Goal: Communication & Community: Participate in discussion

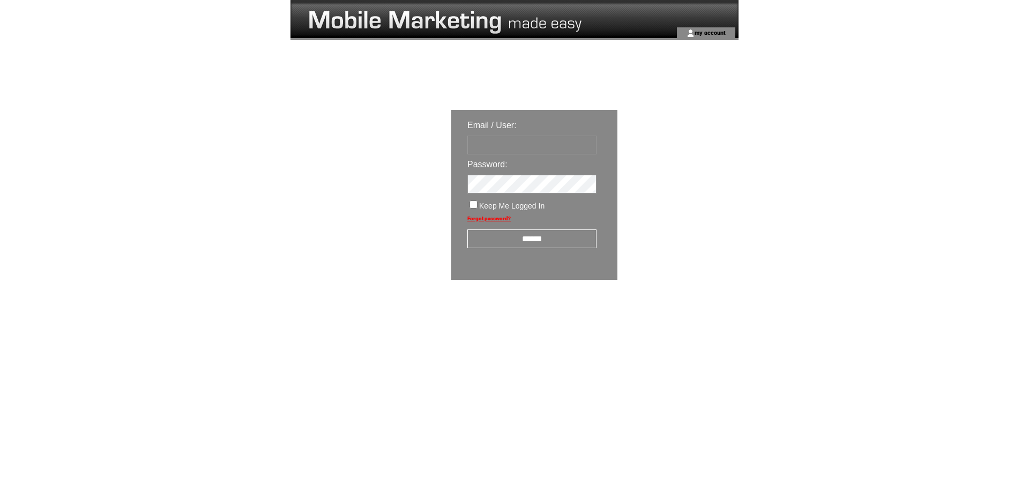
drag, startPoint x: 481, startPoint y: 139, endPoint x: 489, endPoint y: 138, distance: 8.1
click at [489, 138] on input "text" at bounding box center [531, 145] width 129 height 19
type input "**********"
click at [514, 239] on input "******" at bounding box center [531, 238] width 129 height 19
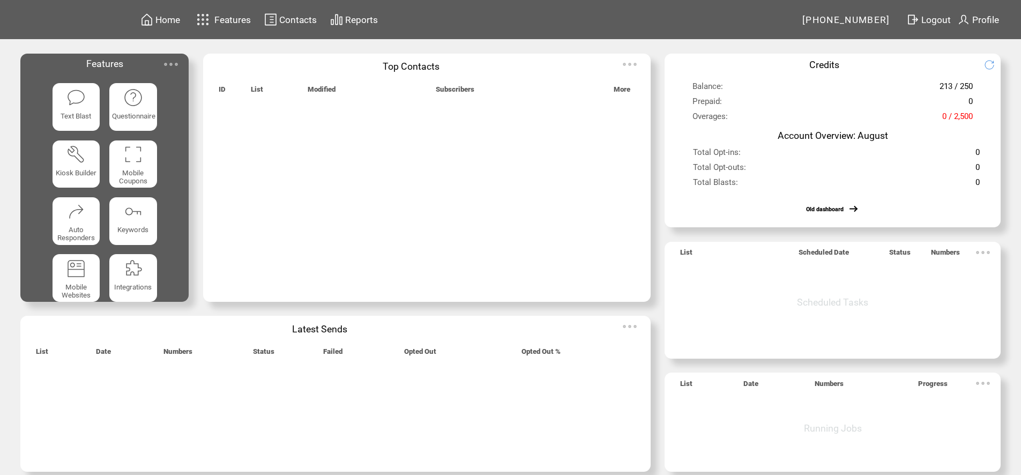
click at [178, 60] on img at bounding box center [170, 64] width 21 height 21
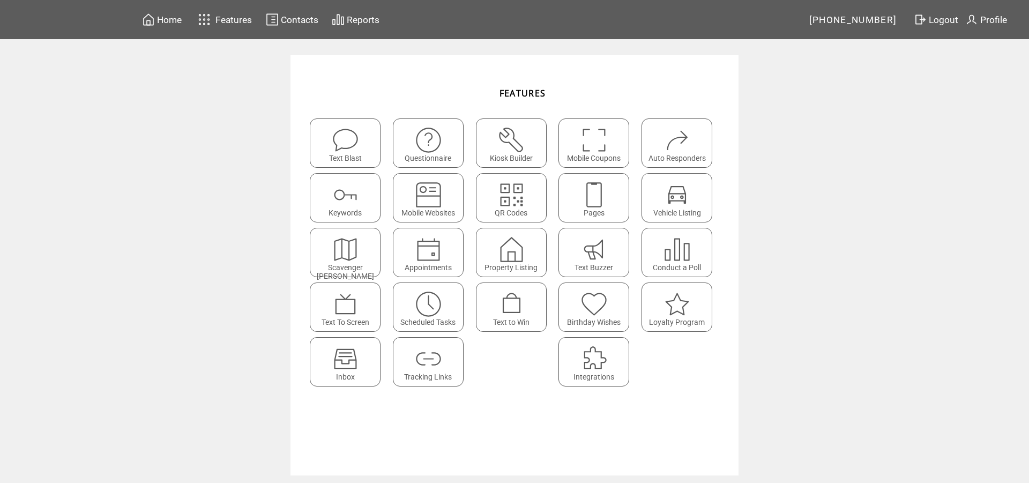
click at [346, 361] on img at bounding box center [345, 359] width 28 height 28
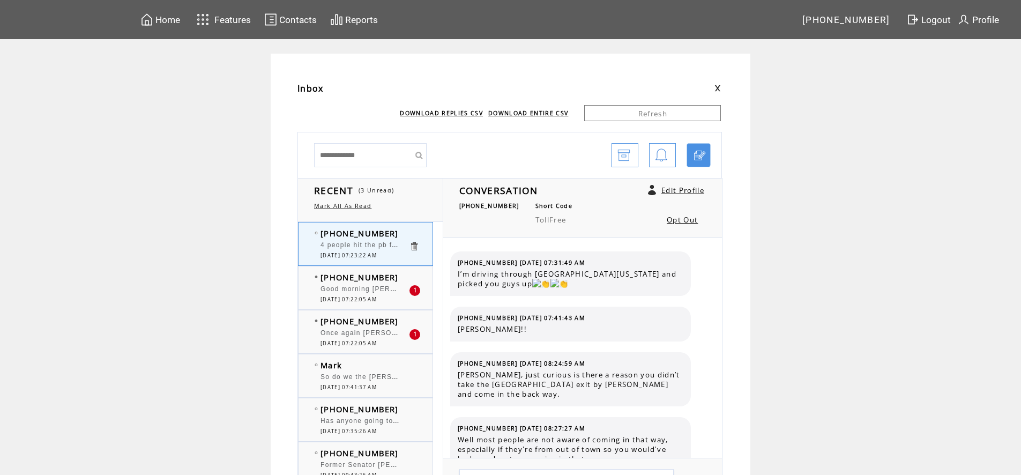
scroll to position [398, 0]
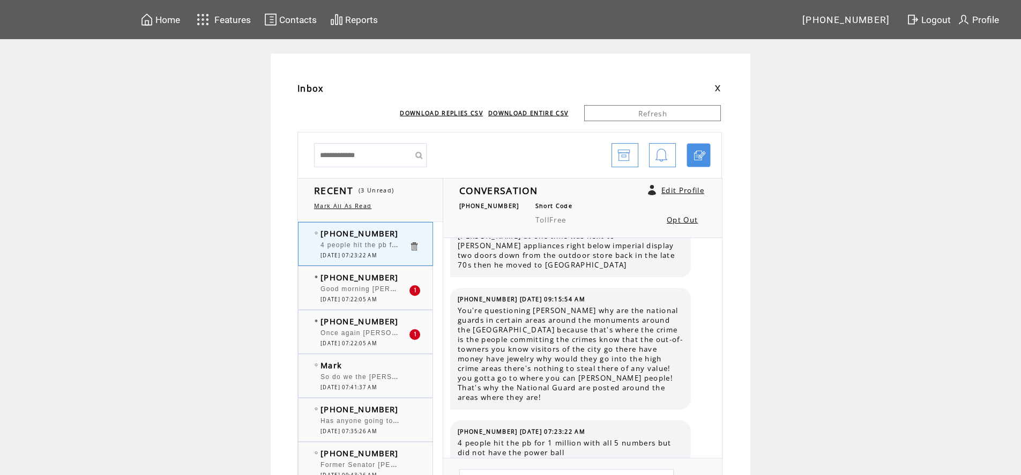
click at [399, 331] on span "Once again [PERSON_NAME] spreading rumors about politicians who he doesn't like…" at bounding box center [561, 331] width 480 height 11
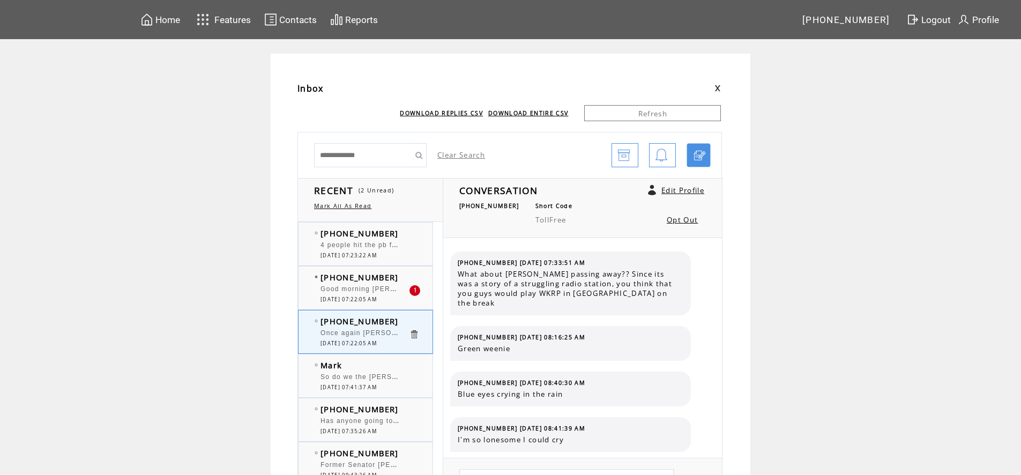
scroll to position [3167, 0]
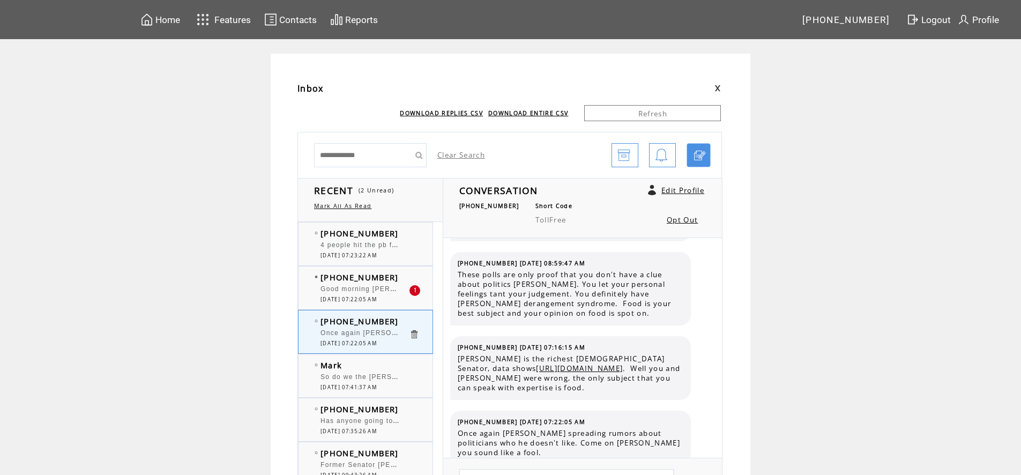
click at [392, 289] on span "Good morning [PERSON_NAME] and [PERSON_NAME]. The Senator may be invested in Cr…" at bounding box center [538, 287] width 435 height 11
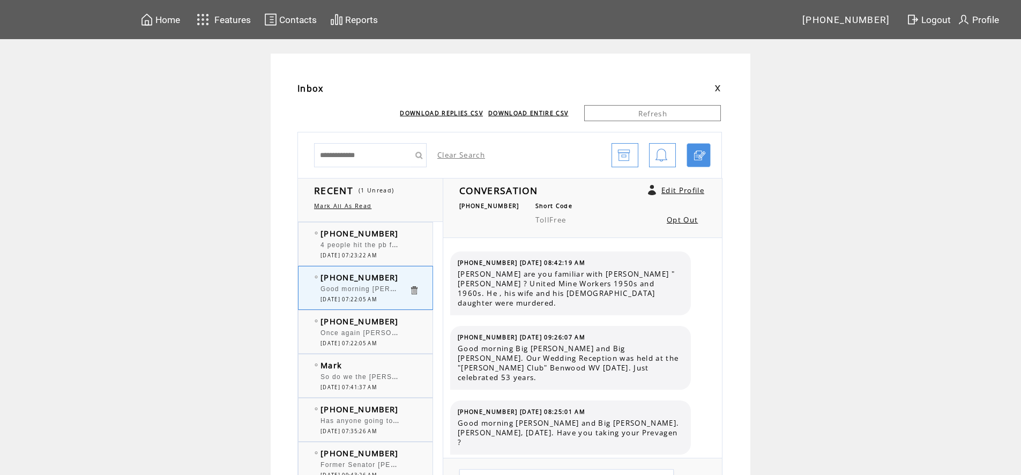
scroll to position [3231, 0]
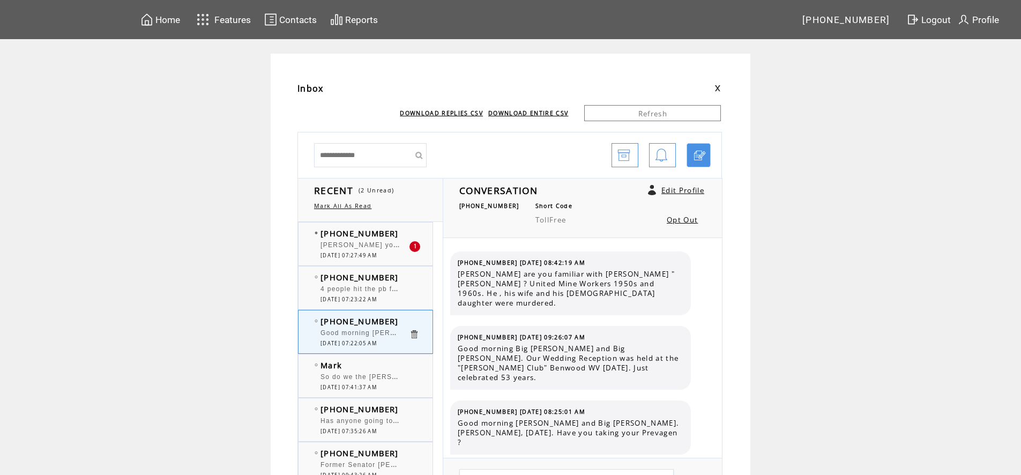
scroll to position [3231, 0]
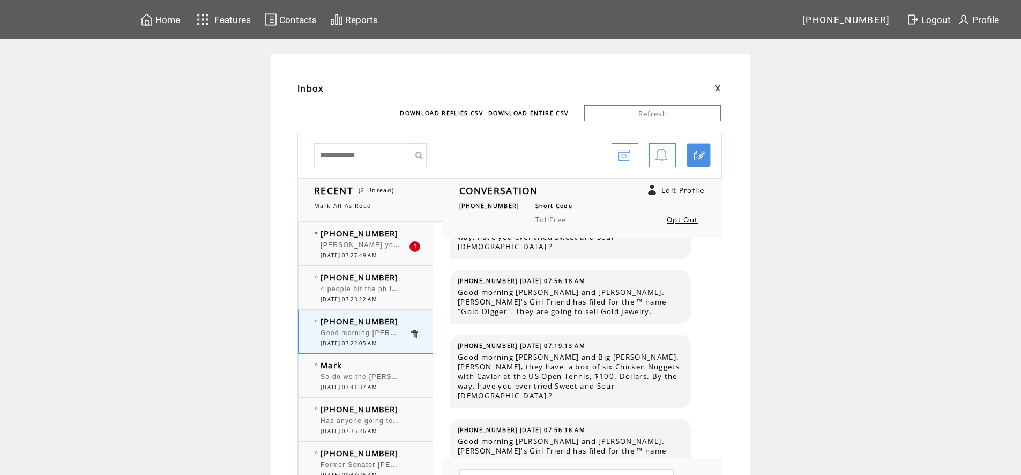
click at [370, 241] on span "[PERSON_NAME] you quote sources like they are accurate and the facts just don't…" at bounding box center [764, 244] width 886 height 11
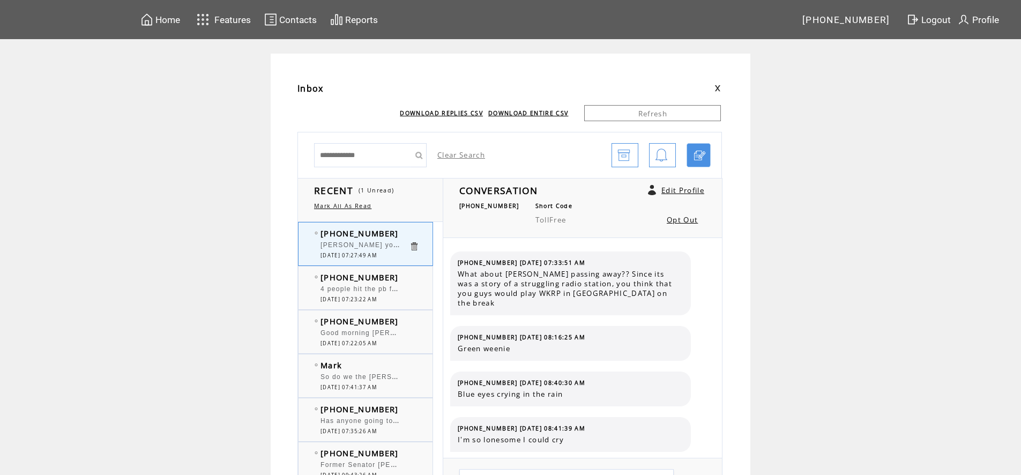
scroll to position [3241, 0]
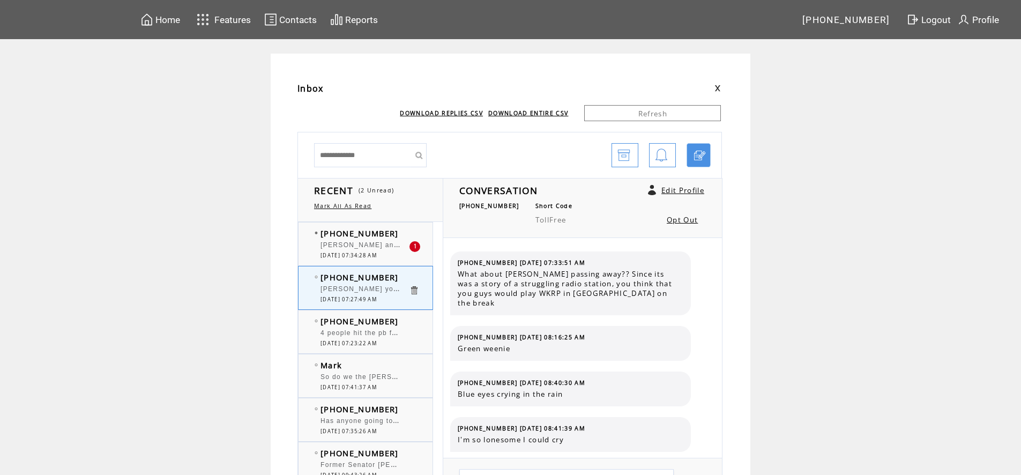
scroll to position [3241, 0]
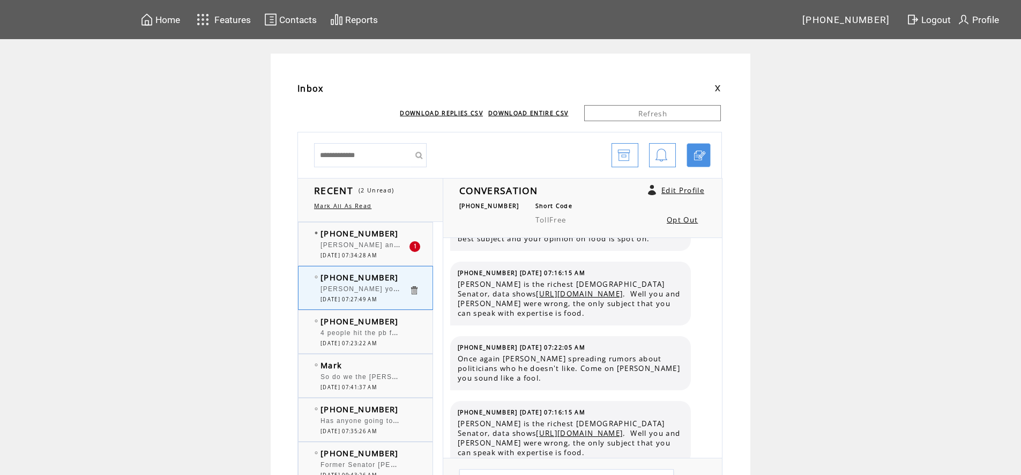
click at [370, 241] on span "[PERSON_NAME] and [PERSON_NAME]. What is the opinion of most [DEMOGRAPHIC_DATA]…" at bounding box center [555, 244] width 468 height 11
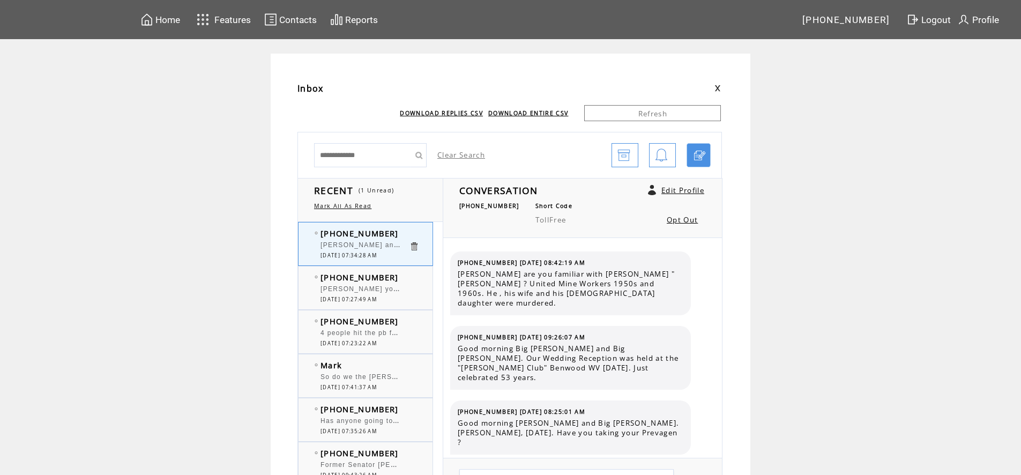
scroll to position [3286, 0]
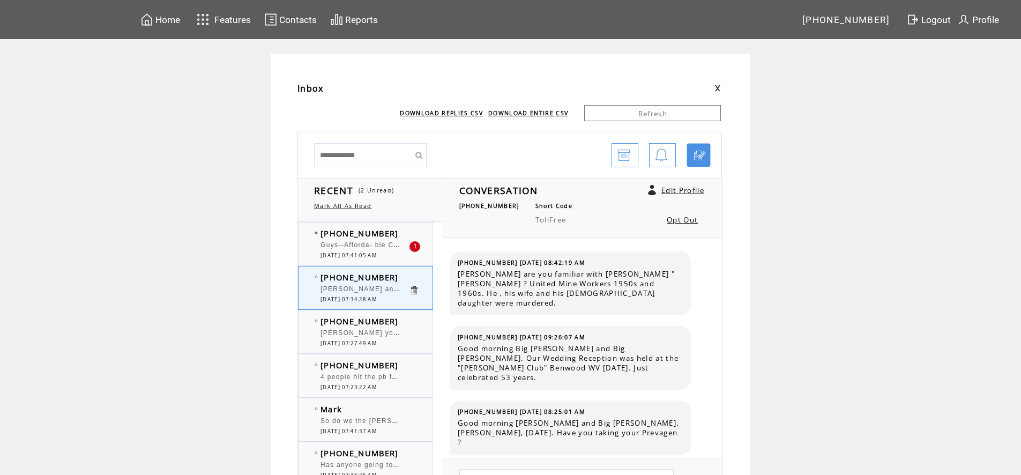
scroll to position [3286, 0]
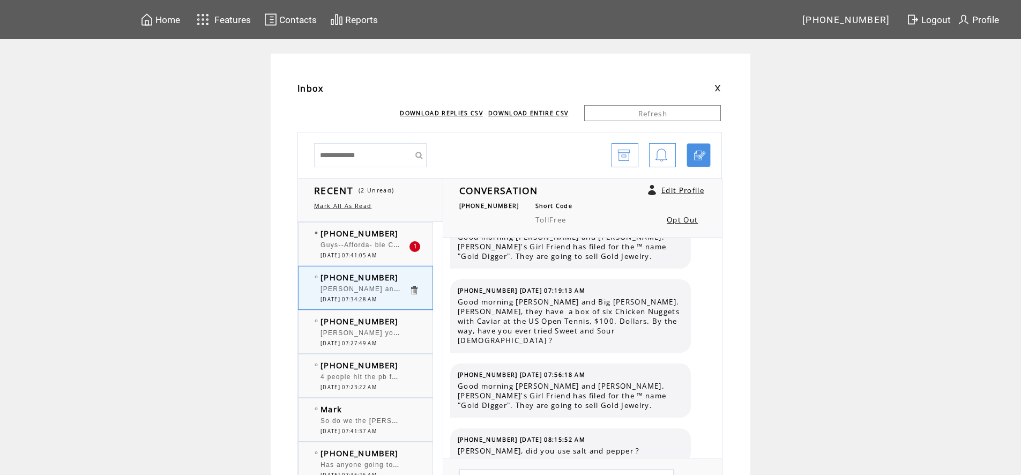
click at [390, 249] on span "Guys--Afforda- ble Care Act! "Obama Care" makes perfect sense." at bounding box center [436, 244] width 231 height 11
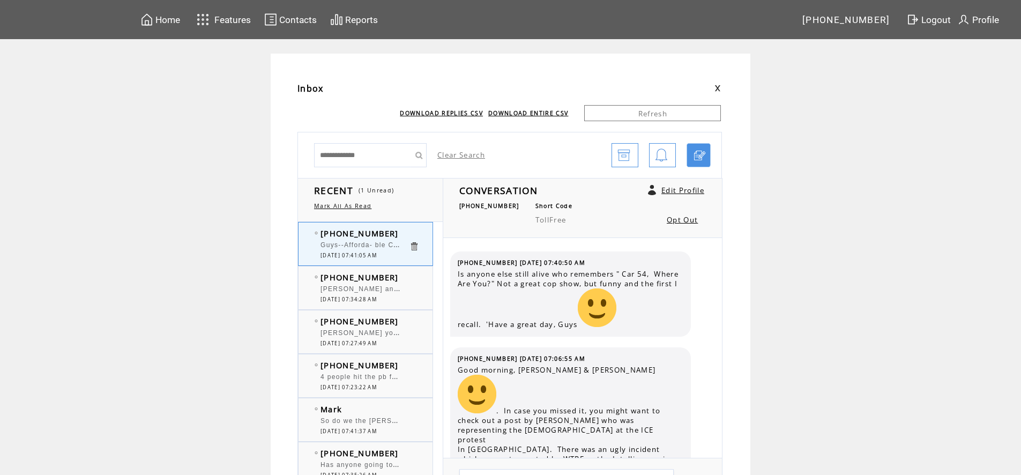
scroll to position [48, 0]
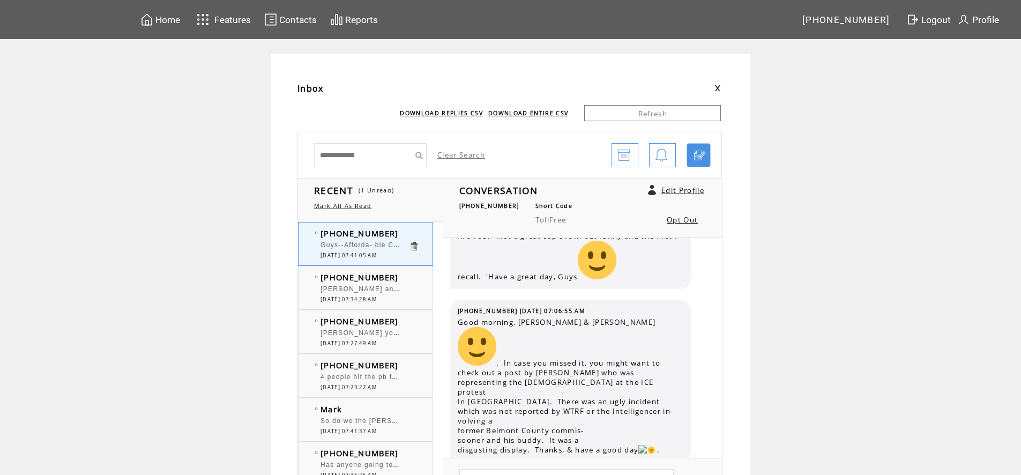
click at [379, 425] on span "So do we the [PERSON_NAME] get the Hope scholarship for Linsly?" at bounding box center [441, 419] width 241 height 11
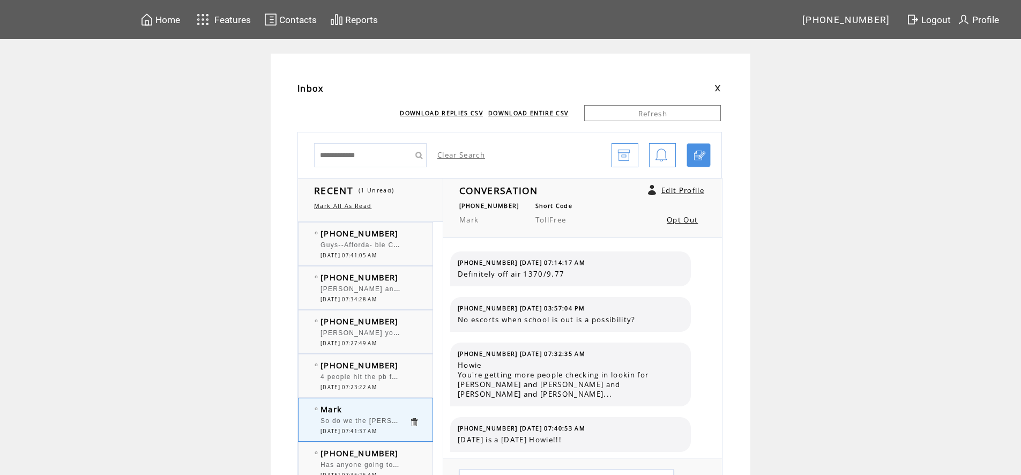
scroll to position [894, 0]
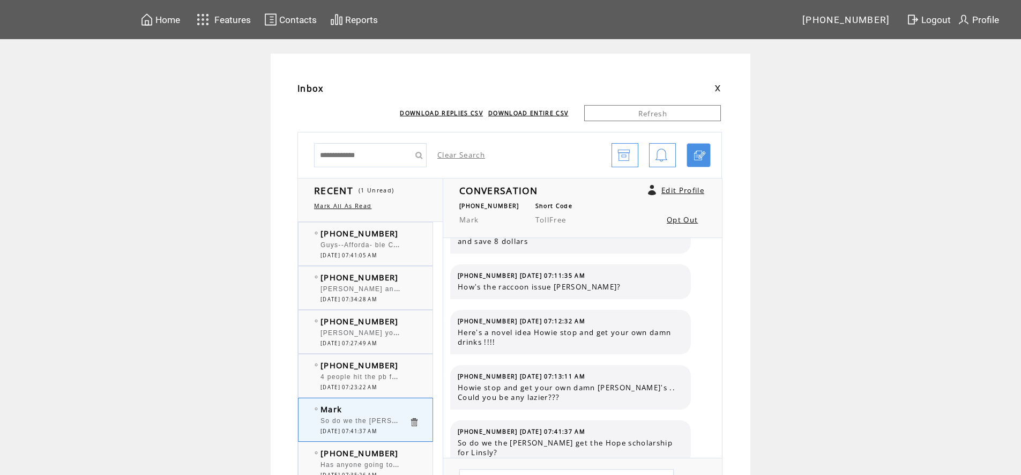
click at [382, 249] on span "Guys--Afforda- ble Care Act! "Obama Care" makes perfect sense." at bounding box center [436, 244] width 231 height 11
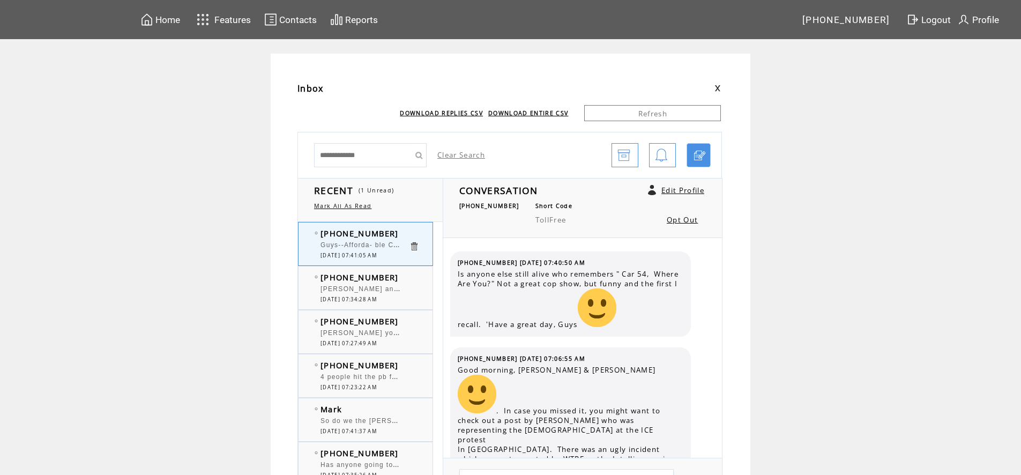
scroll to position [48, 0]
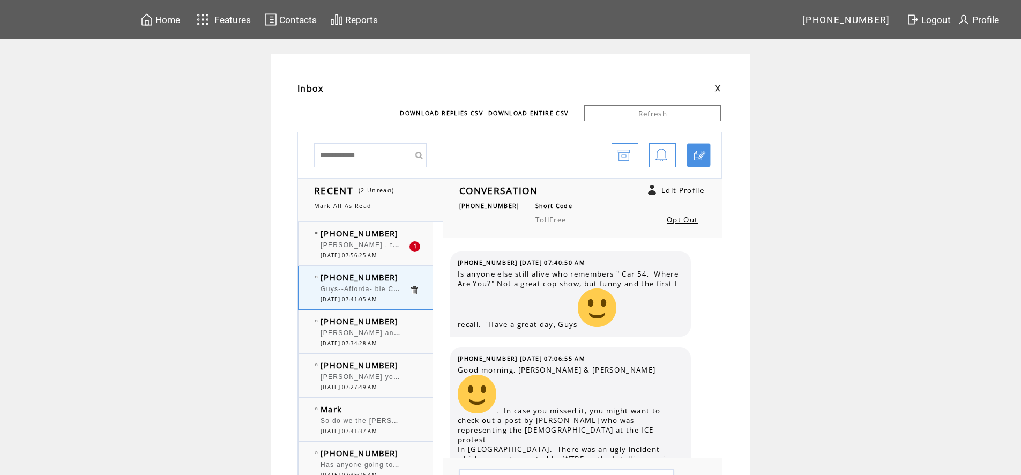
scroll to position [48, 0]
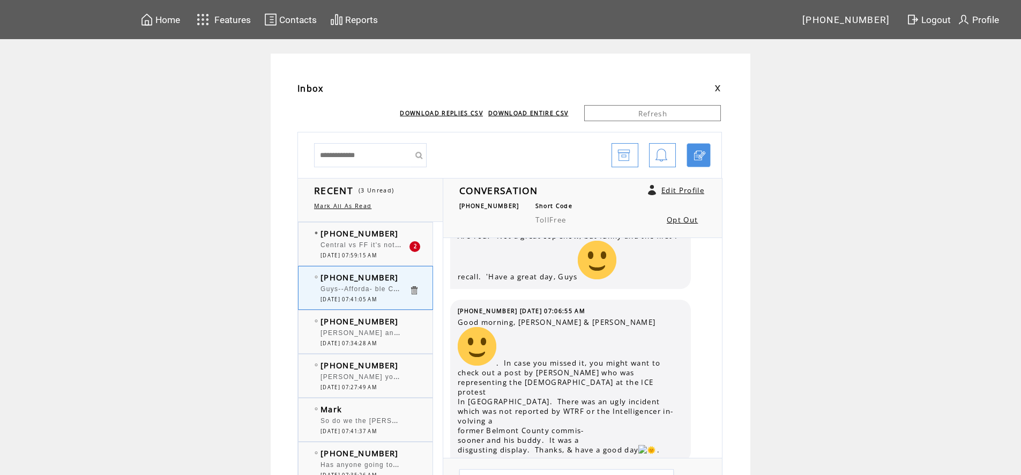
click at [382, 249] on span "Central vs FF it's not 4 hours away it's 90 miles away 1 .5 hour drive" at bounding box center [443, 244] width 244 height 11
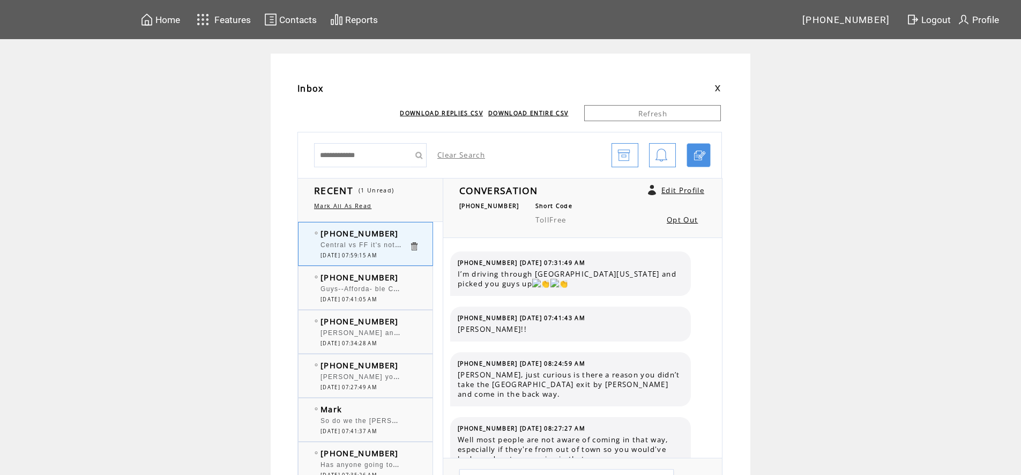
scroll to position [509, 0]
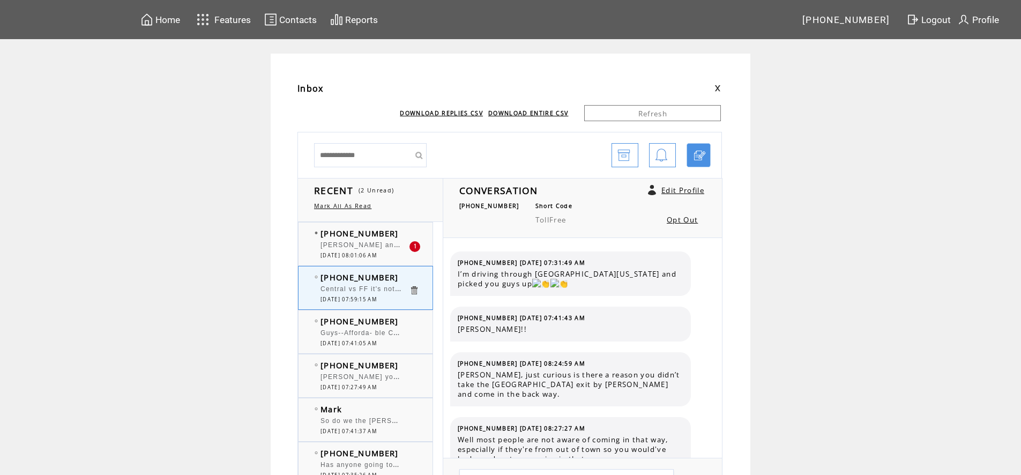
scroll to position [509, 0]
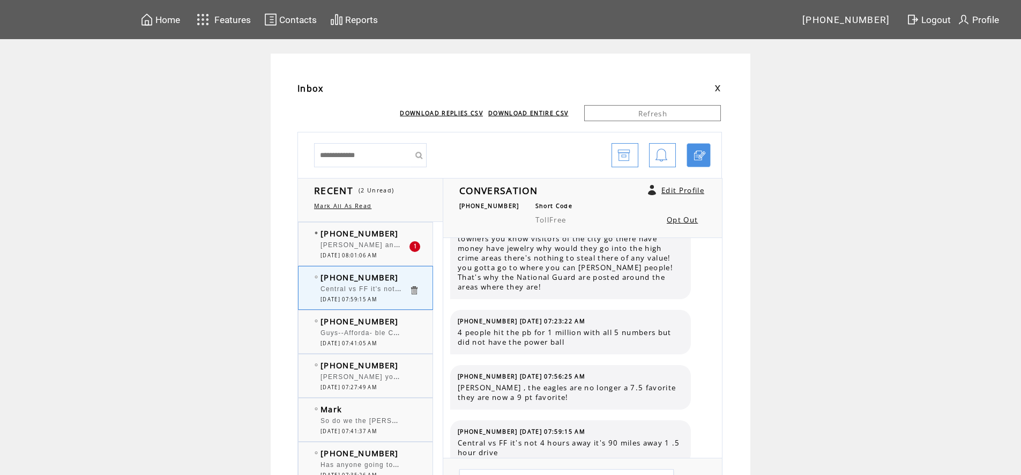
click at [374, 247] on span "[PERSON_NAME] and [PERSON_NAME]. [PERSON_NAME] did you see that [PERSON_NAME] i…" at bounding box center [625, 244] width 608 height 11
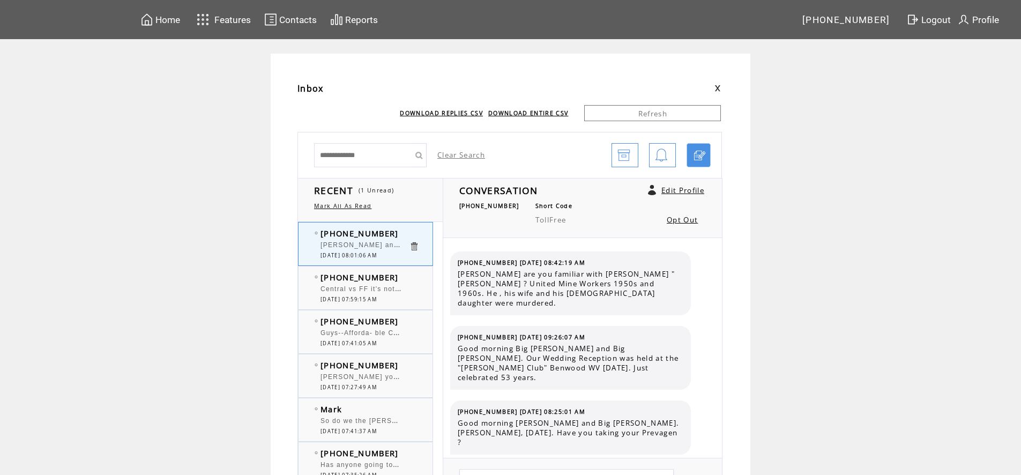
scroll to position [3312, 0]
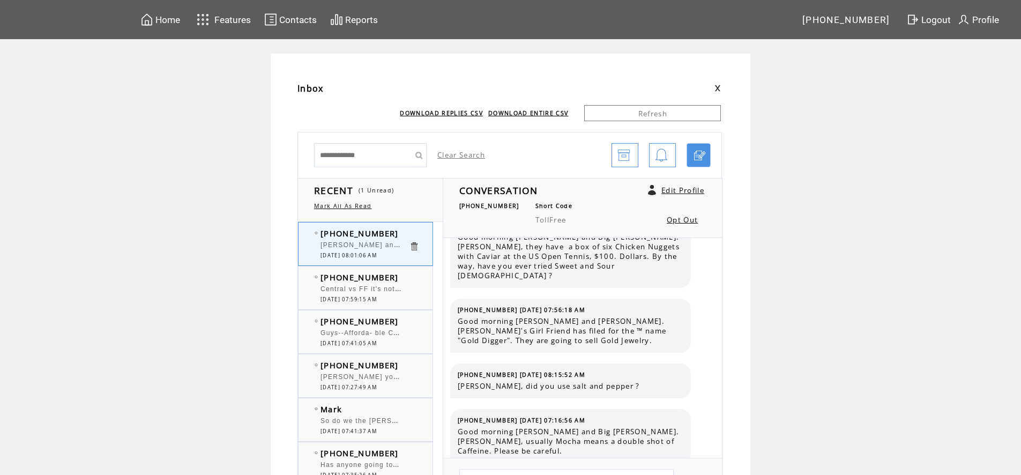
click at [378, 293] on span "Central vs FF it's not 4 hours away it's 90 miles away 1 .5 hour drive" at bounding box center [443, 287] width 244 height 11
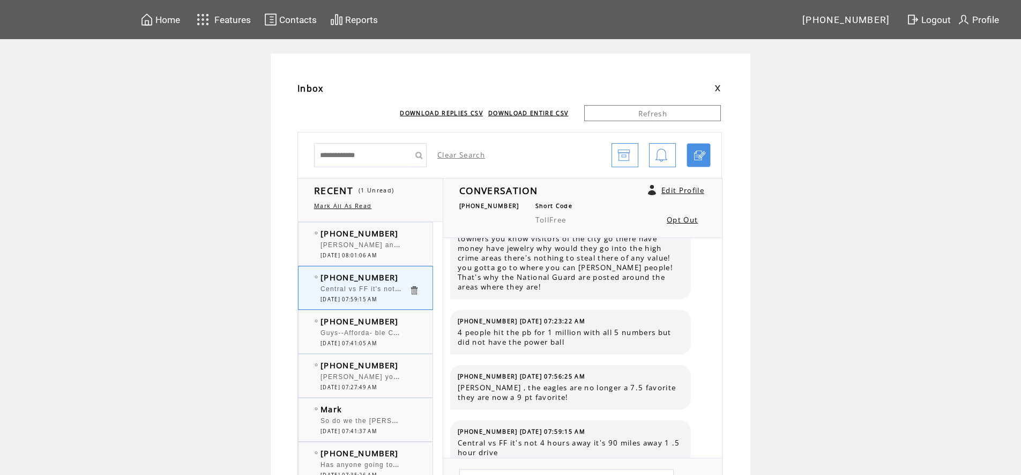
click at [389, 330] on span "Guys--Afforda- ble Care Act! "Obama Care" makes perfect sense." at bounding box center [436, 331] width 231 height 11
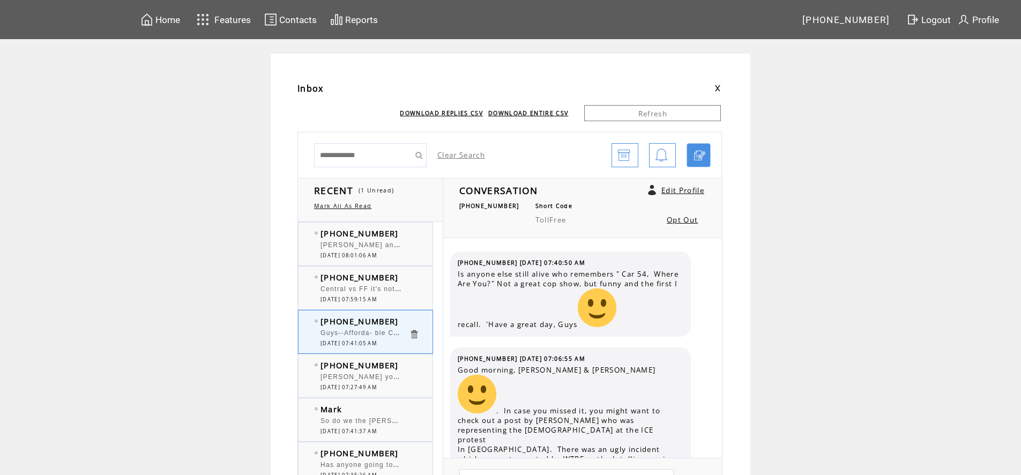
scroll to position [48, 0]
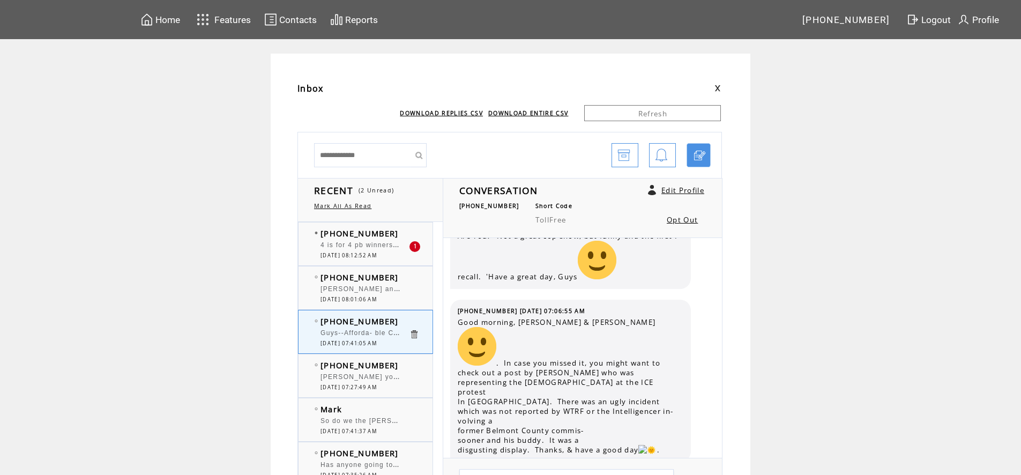
click at [377, 254] on span "09/04/2025 08:12:52 AM" at bounding box center [349, 255] width 56 height 7
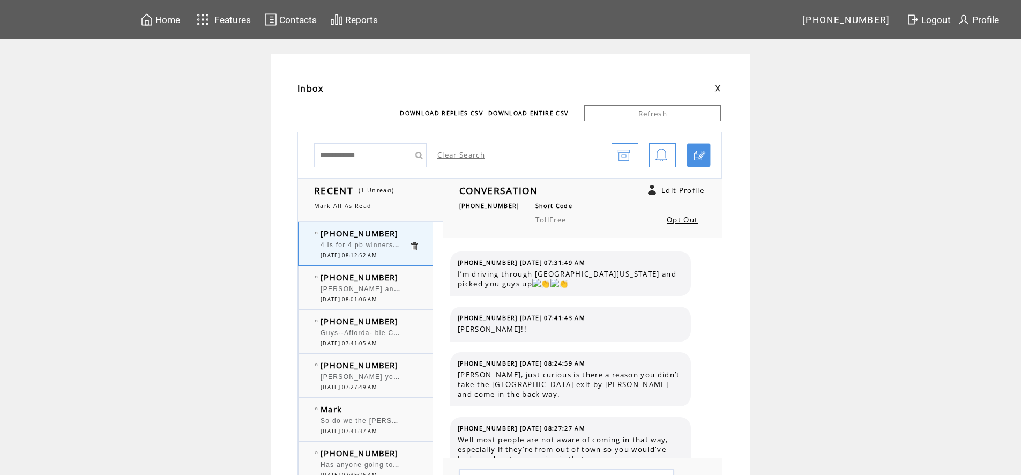
scroll to position [564, 0]
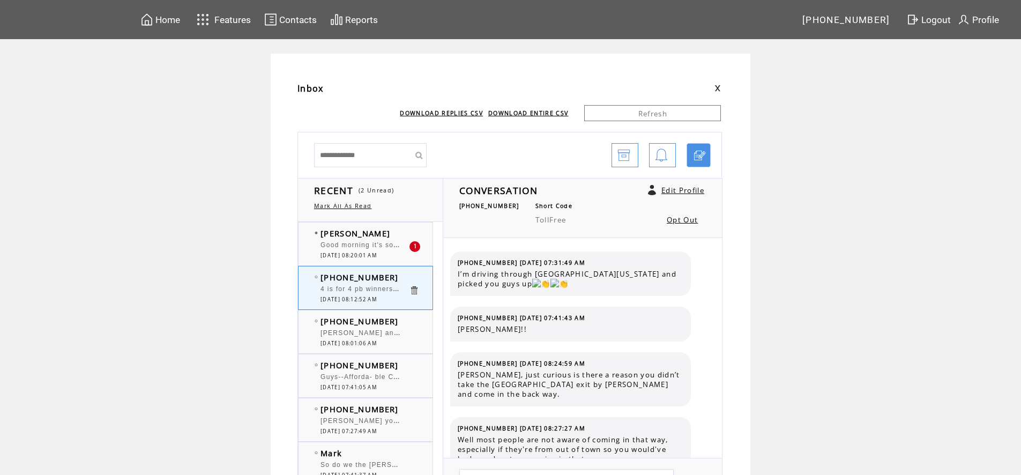
scroll to position [564, 0]
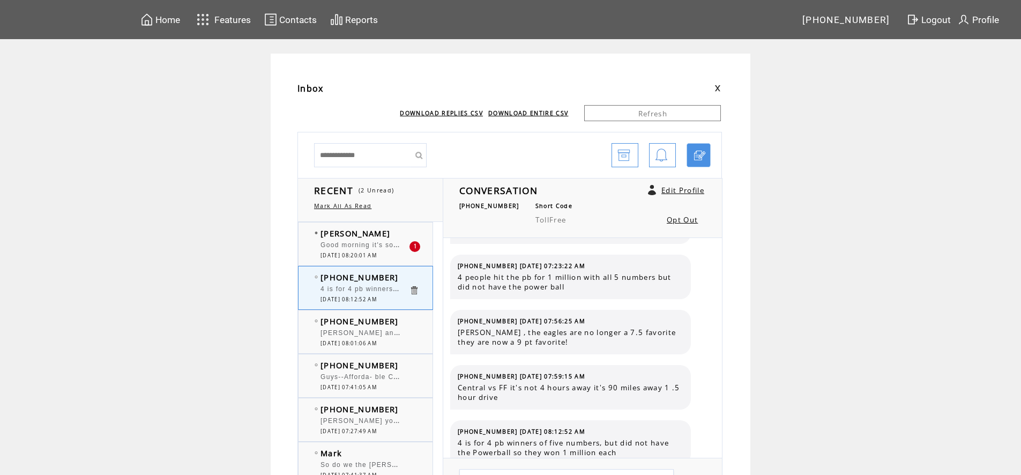
click at [352, 243] on span "Good morning it's so good to hear your friendly voices on [DATE]. Thank you for…" at bounding box center [581, 244] width 520 height 11
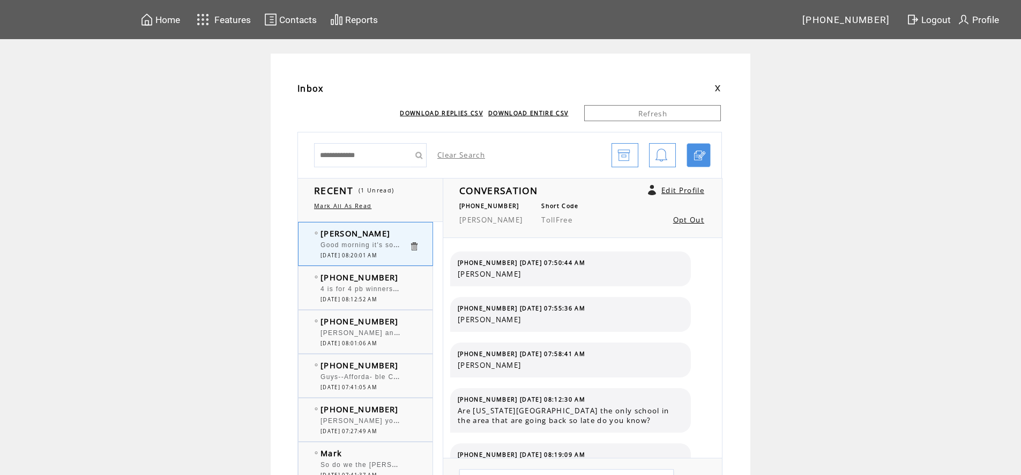
scroll to position [532, 0]
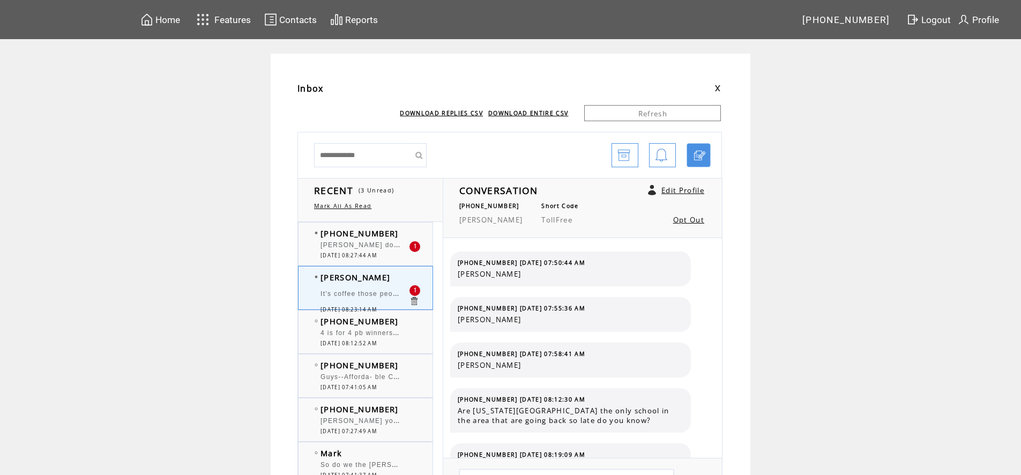
scroll to position [597, 0]
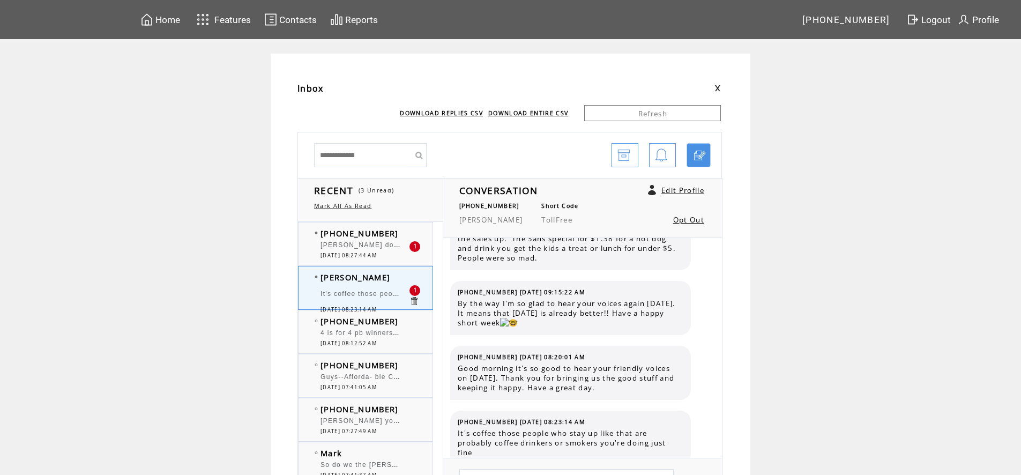
click at [394, 288] on td "It's coffee those people who stay up like that are probably coffee drinkers or …" at bounding box center [365, 295] width 88 height 21
click at [358, 287] on td "It's coffee those people who stay up like that are probably coffee drinkers or …" at bounding box center [365, 295] width 88 height 21
click at [349, 337] on div "4 is for 4 pb winners of five numbers, but did not have the Powerball so they w…" at bounding box center [365, 334] width 88 height 11
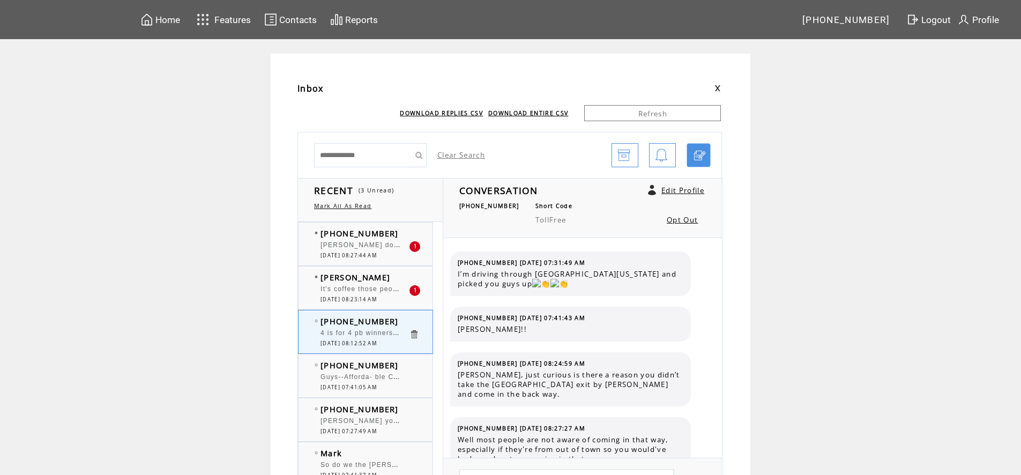
scroll to position [564, 0]
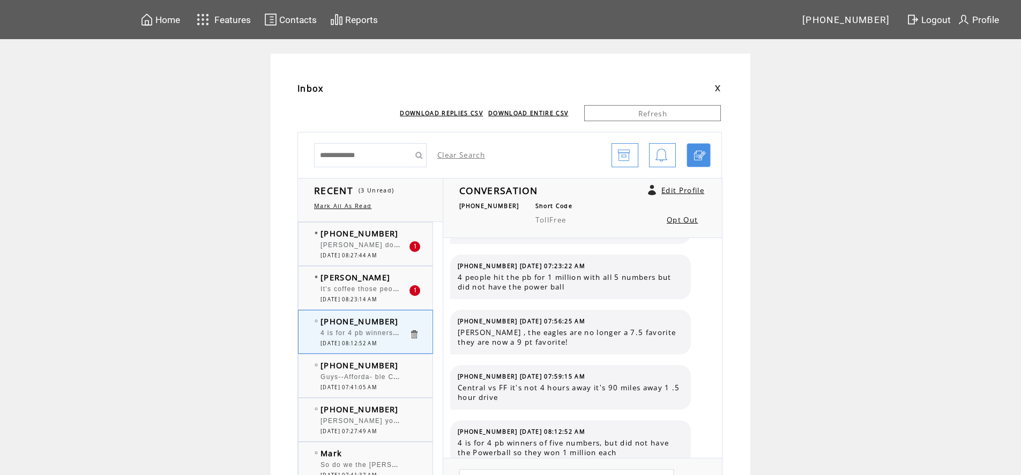
click at [365, 293] on div "It's coffee those people who stay up like that are probably coffee drinkers or …" at bounding box center [365, 290] width 88 height 11
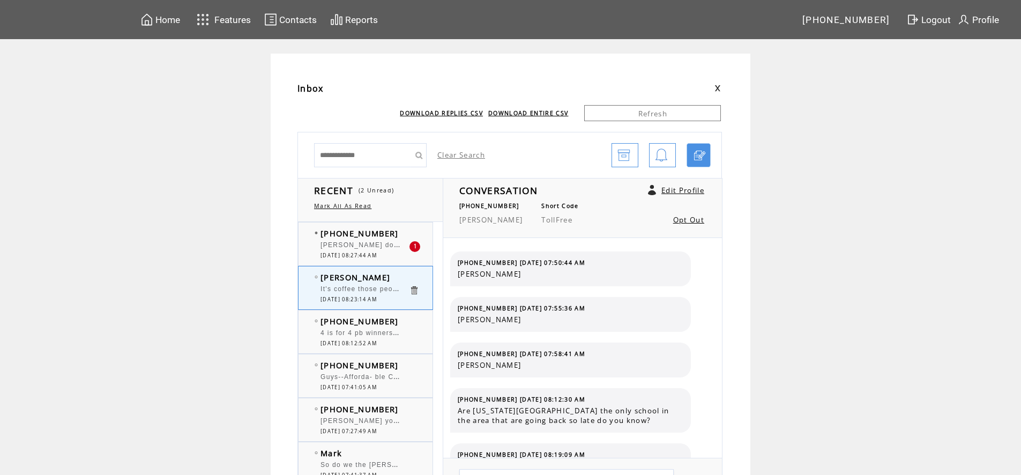
scroll to position [597, 0]
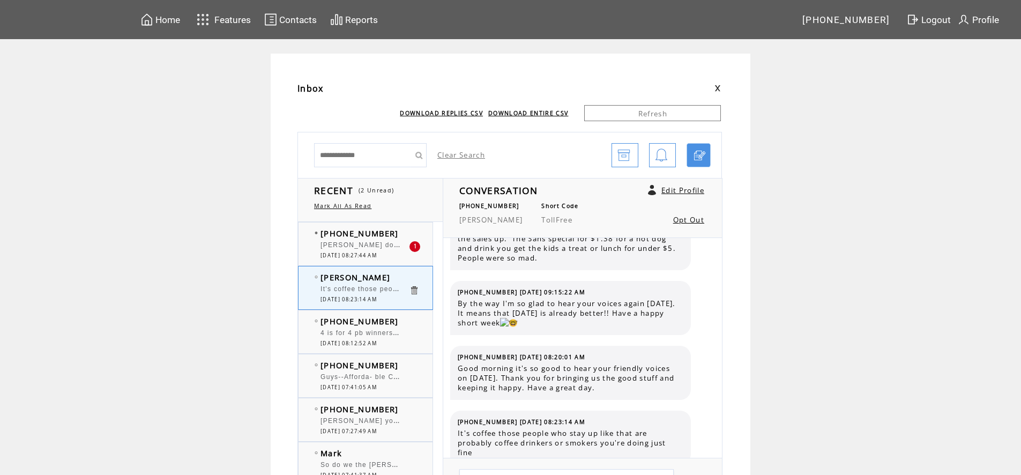
click at [384, 248] on span "[PERSON_NAME] do you have "[MEDICAL_DATA]" ?" at bounding box center [413, 244] width 185 height 11
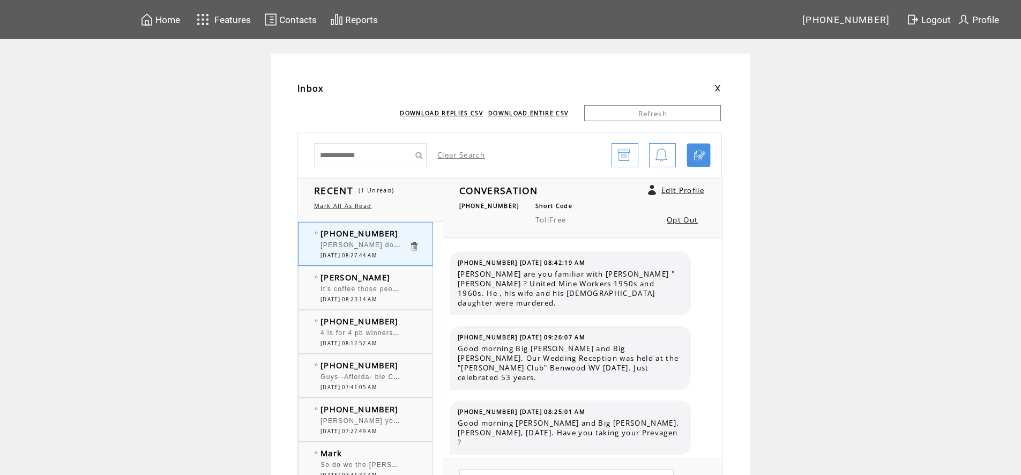
scroll to position [3358, 0]
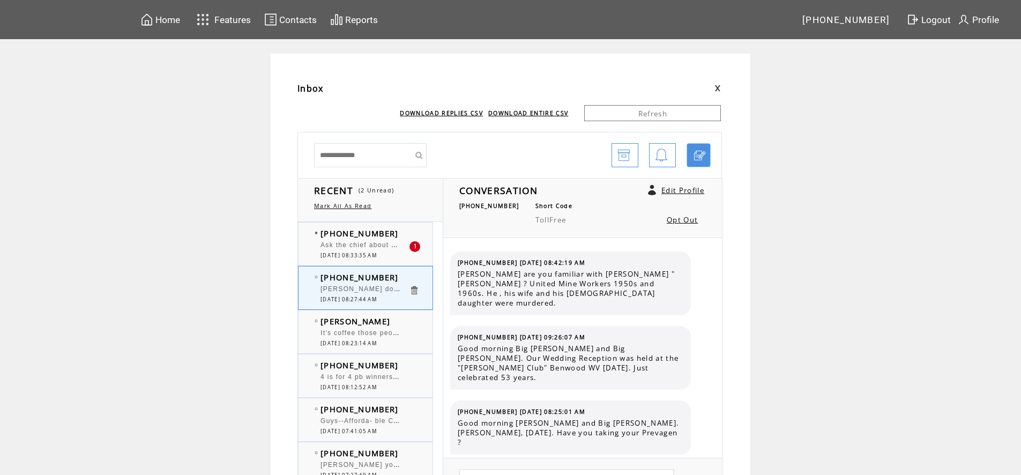
scroll to position [3358, 0]
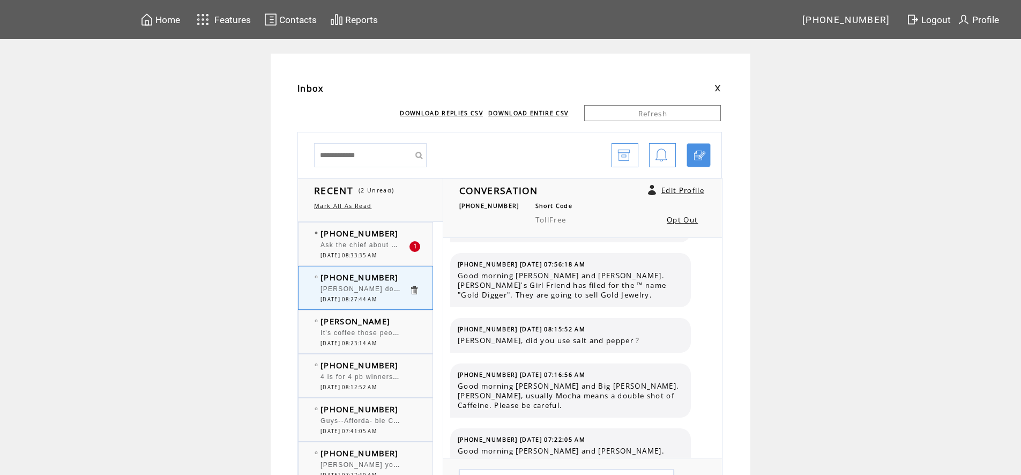
click at [388, 245] on span "Ask the chief about what happened on [PERSON_NAME] a possible murder suicide" at bounding box center [467, 244] width 293 height 11
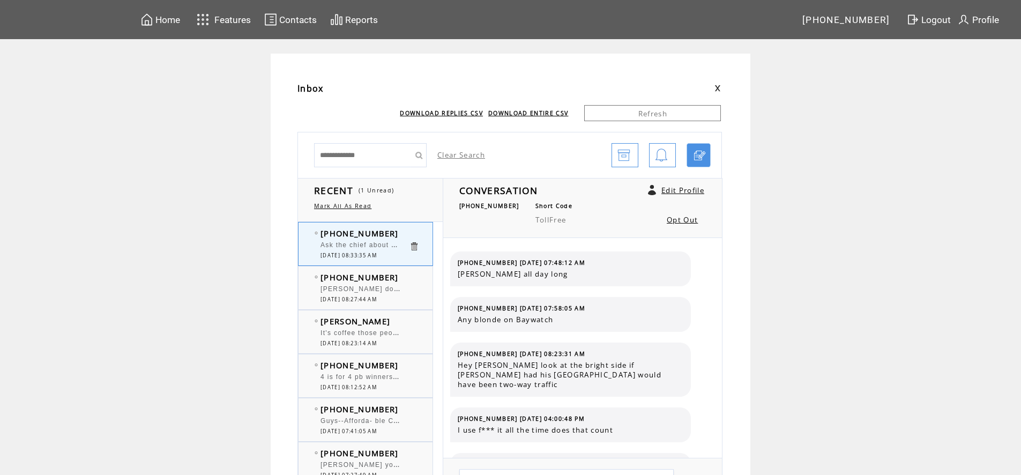
scroll to position [318, 0]
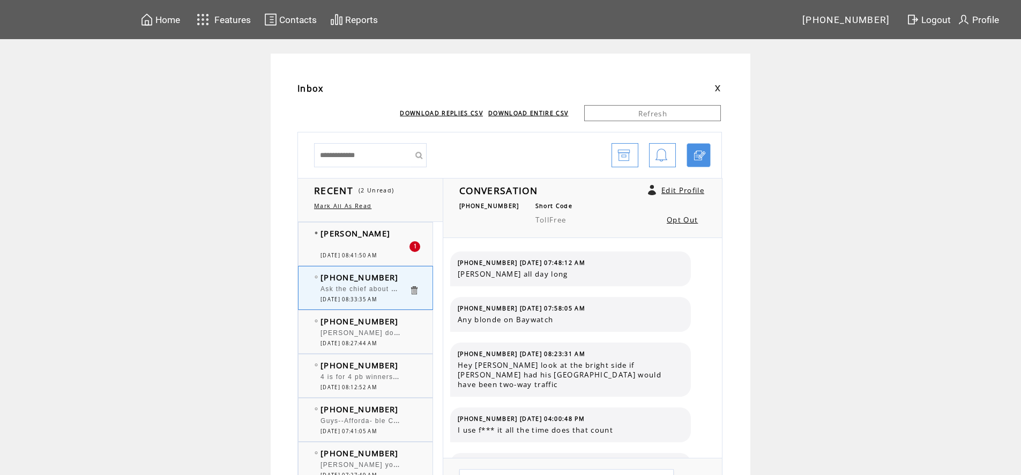
scroll to position [318, 0]
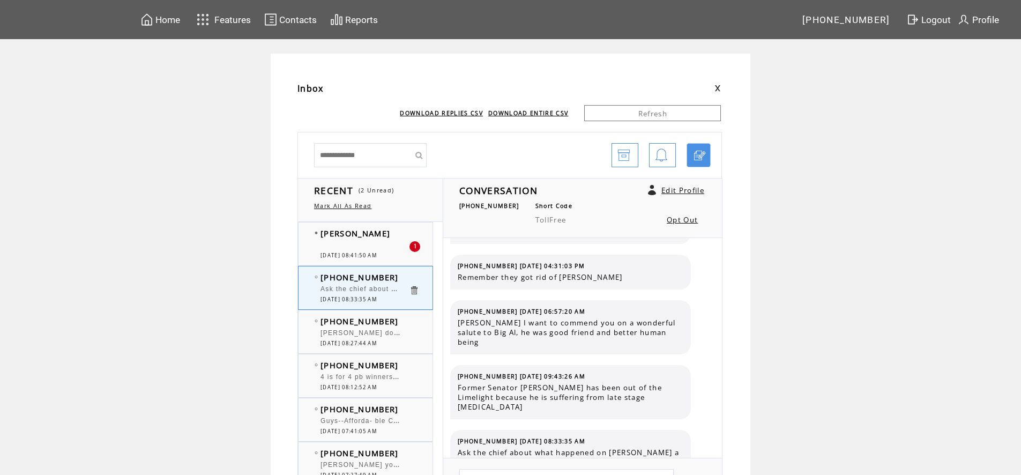
click at [385, 241] on div at bounding box center [365, 240] width 88 height 3
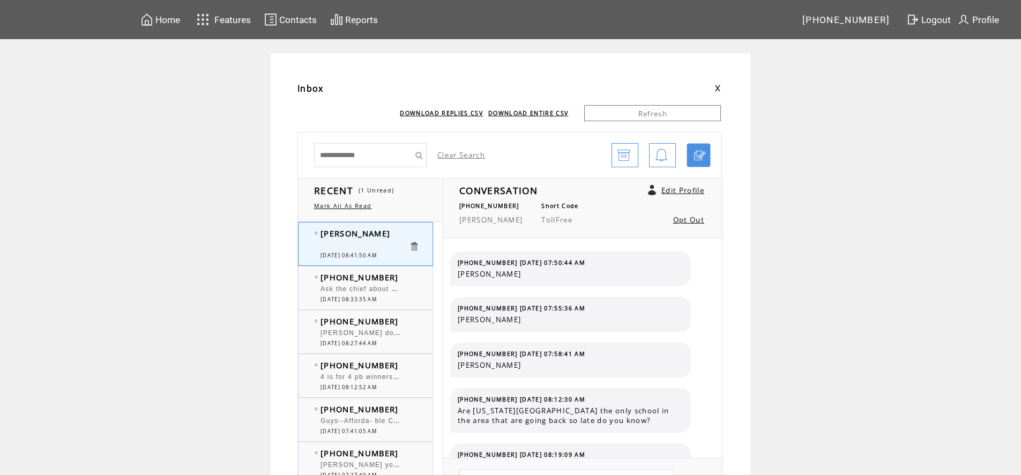
scroll to position [662, 0]
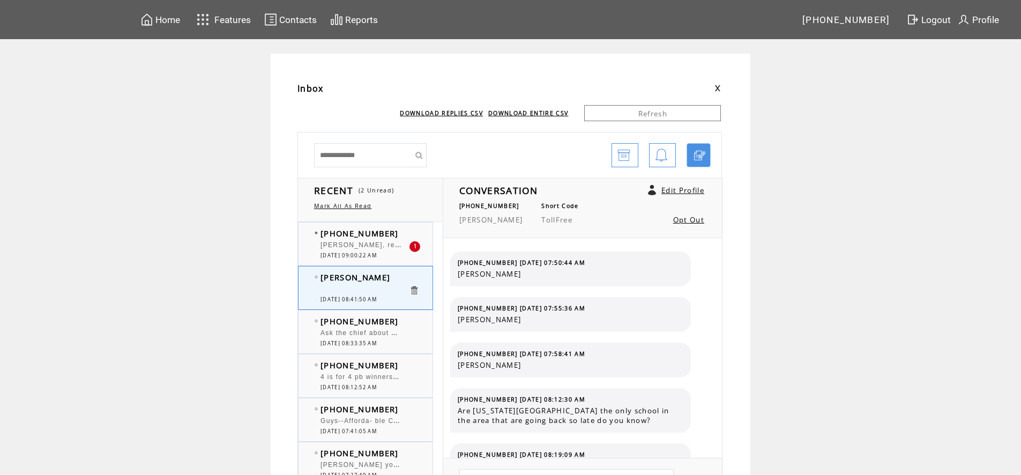
scroll to position [662, 0]
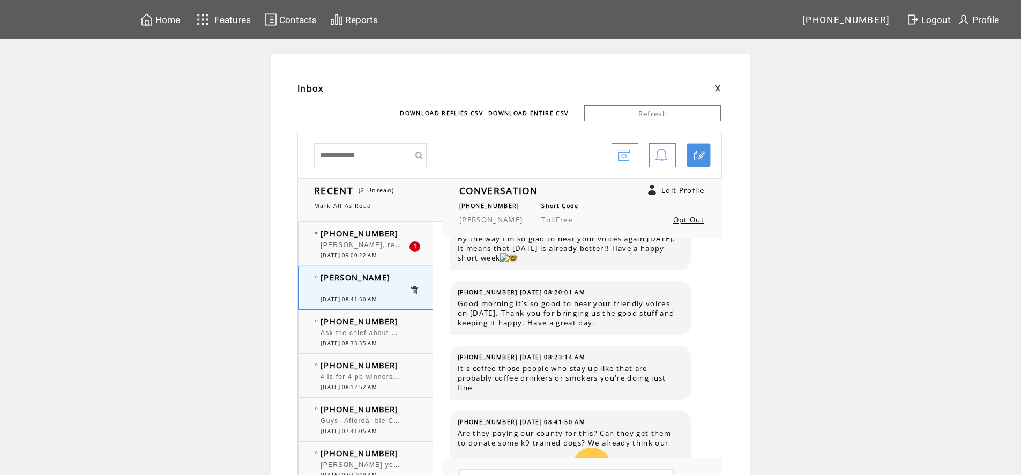
click at [385, 241] on div at bounding box center [365, 240] width 88 height 3
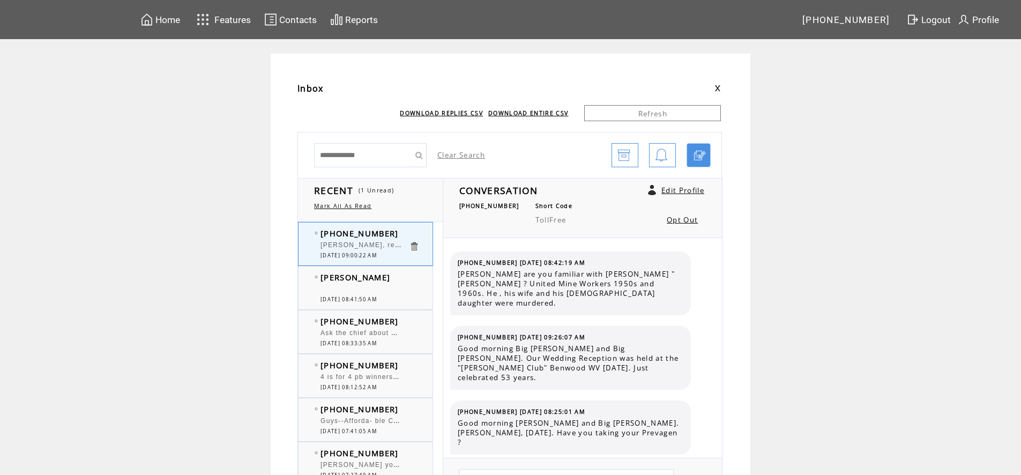
scroll to position [3403, 0]
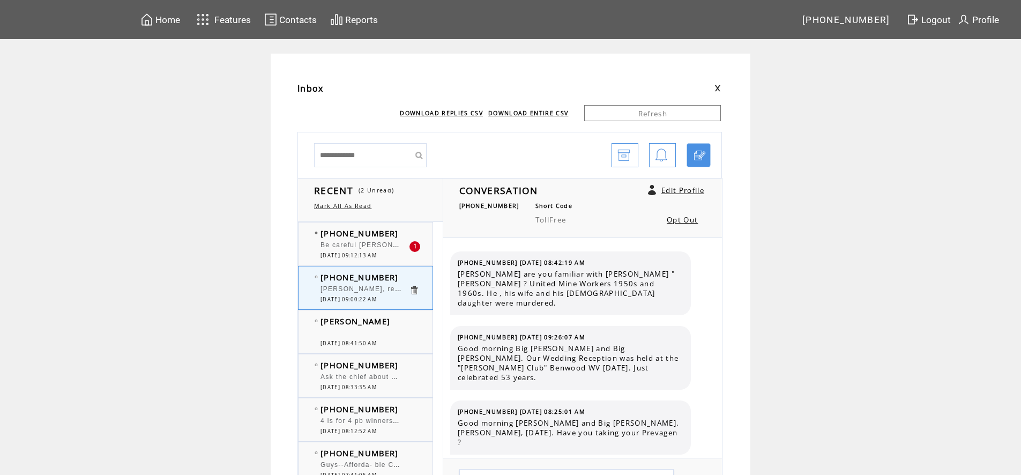
scroll to position [3403, 0]
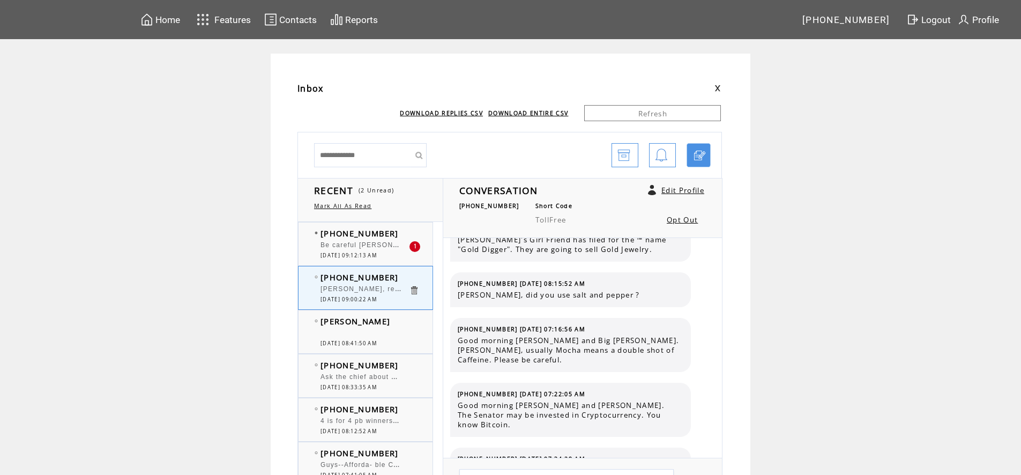
click at [358, 245] on span "Be careful Bob Howard is for defunding police" at bounding box center [412, 244] width 182 height 11
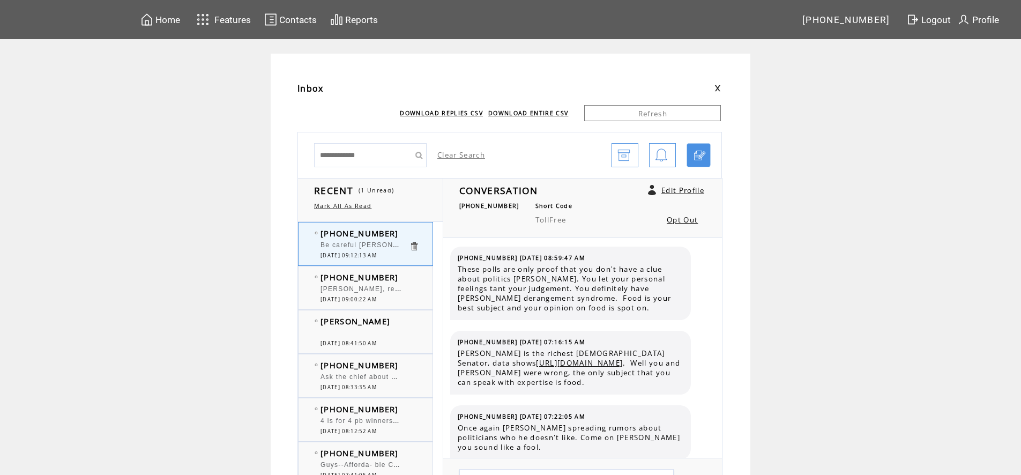
scroll to position [3174, 0]
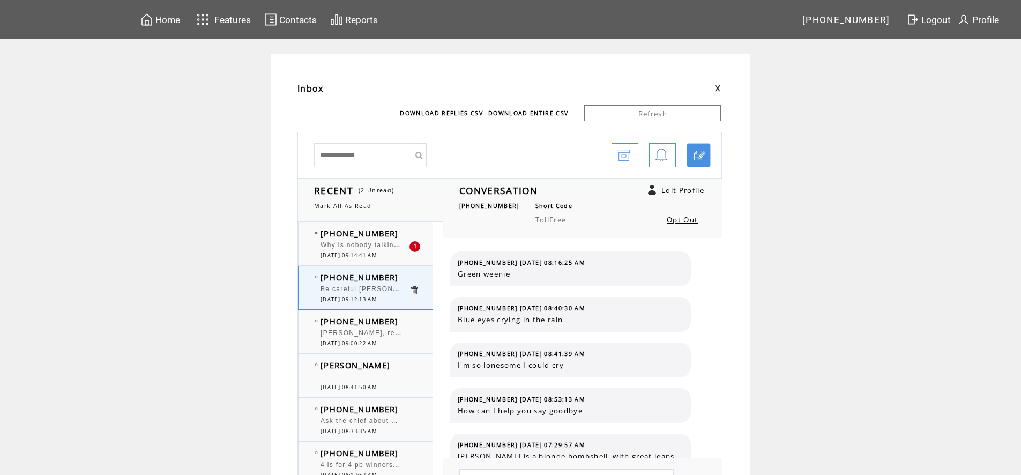
scroll to position [3174, 0]
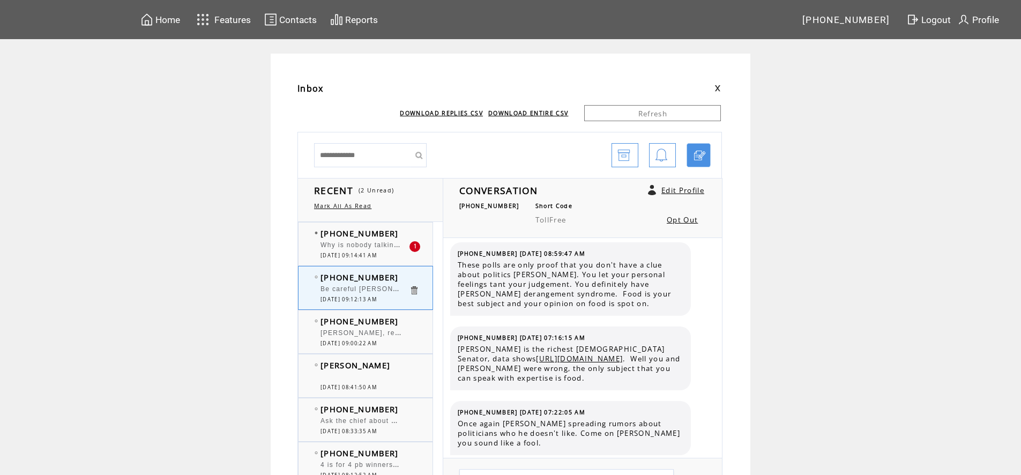
click at [381, 245] on span "Why is nobody talking about Murder Suicide in Woodsdale." at bounding box center [445, 244] width 249 height 11
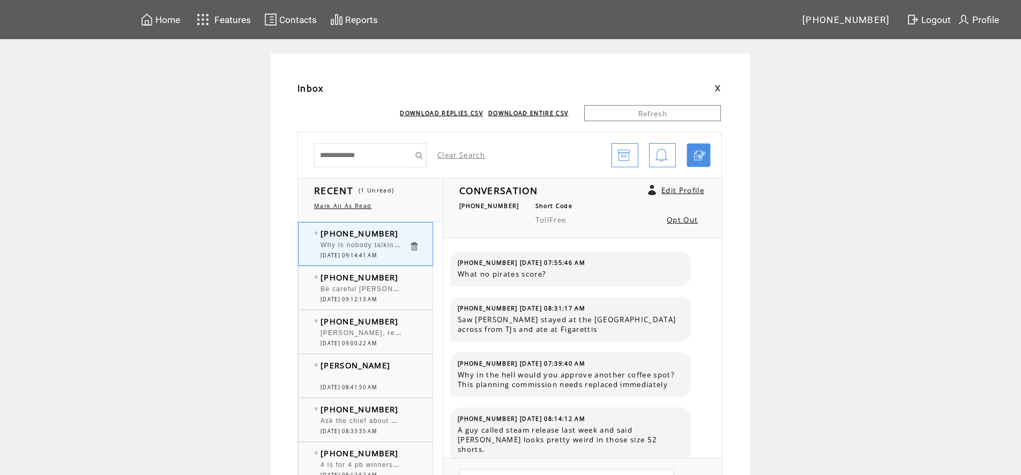
scroll to position [227, 0]
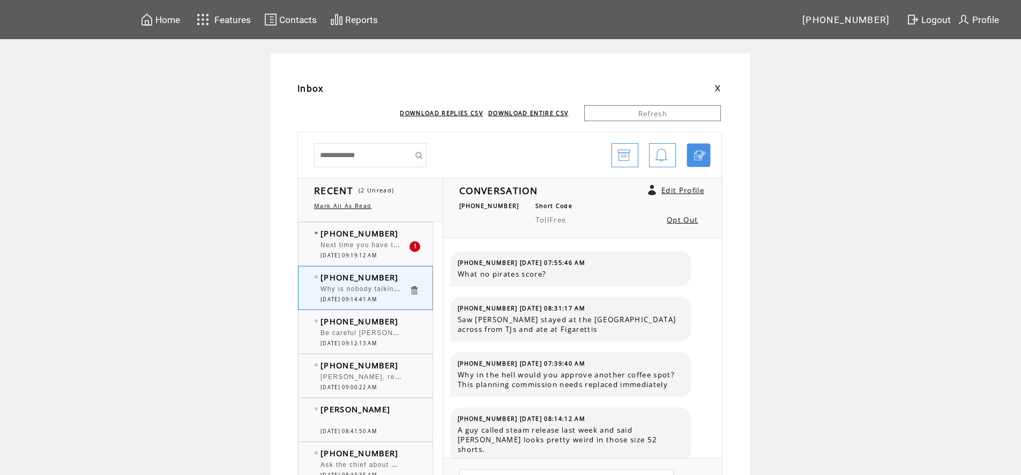
scroll to position [227, 0]
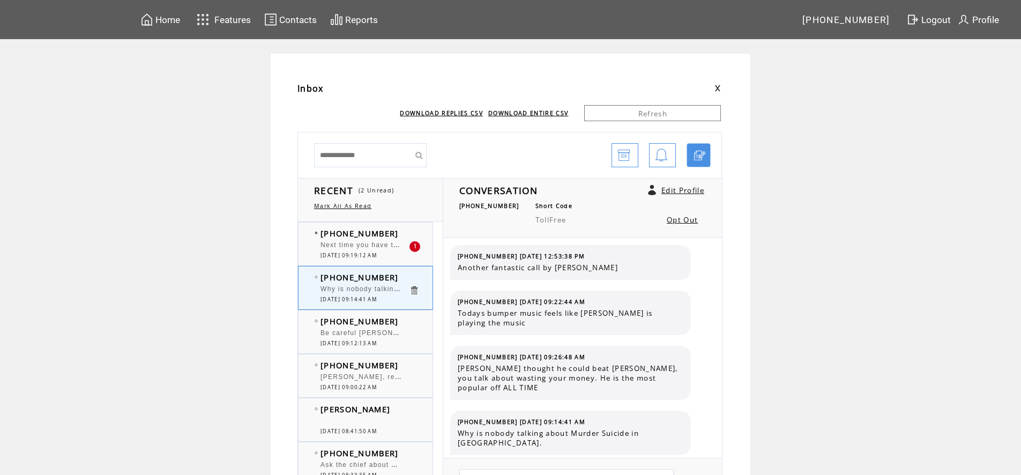
click at [391, 237] on td "[PHONE_NUMBER]" at bounding box center [365, 233] width 88 height 11
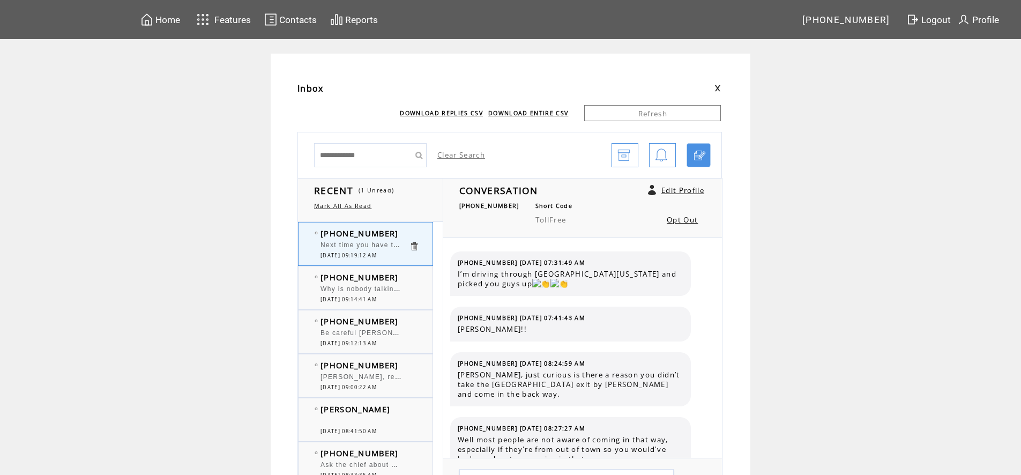
scroll to position [629, 0]
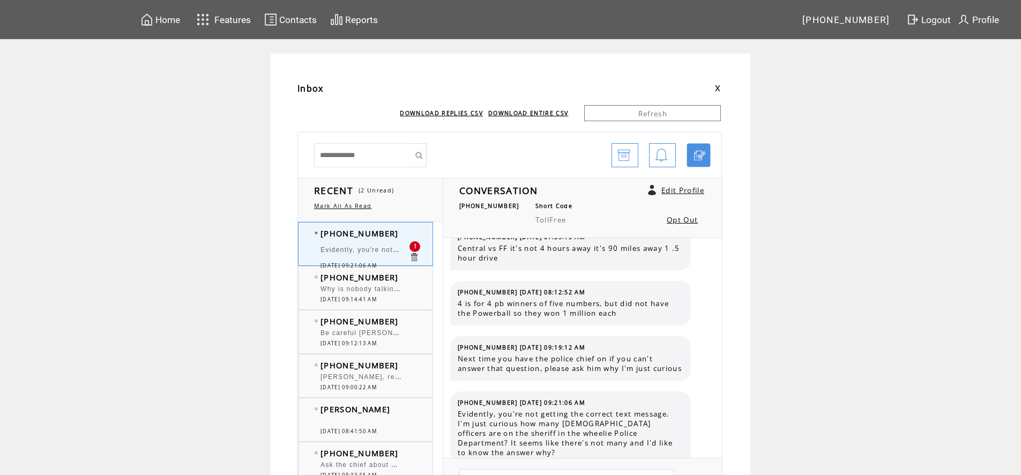
click at [401, 242] on td "Evidently, you're not getting the correct text message. I'm just curious how ma…" at bounding box center [365, 251] width 88 height 21
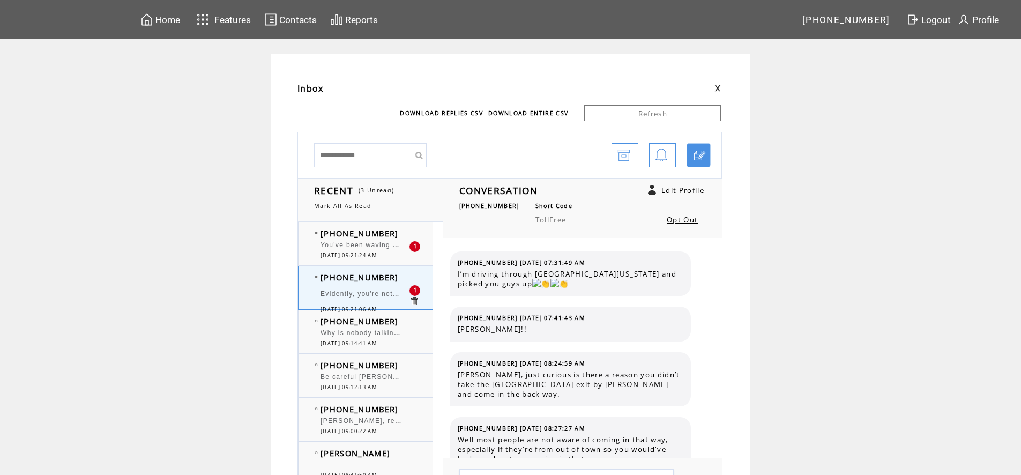
scroll to position [703, 0]
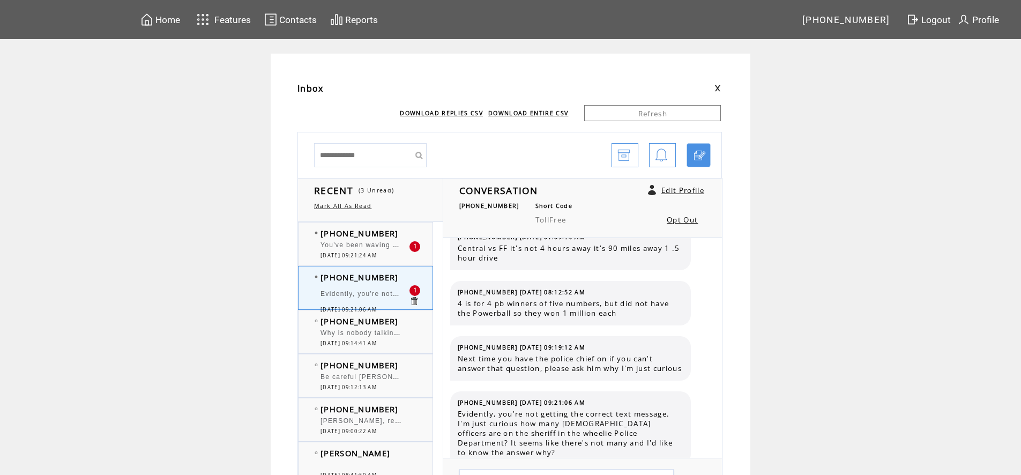
click at [383, 242] on span "You've been waving around wild Trump rumor for days. Stop acting so sanctimonio…" at bounding box center [492, 244] width 343 height 11
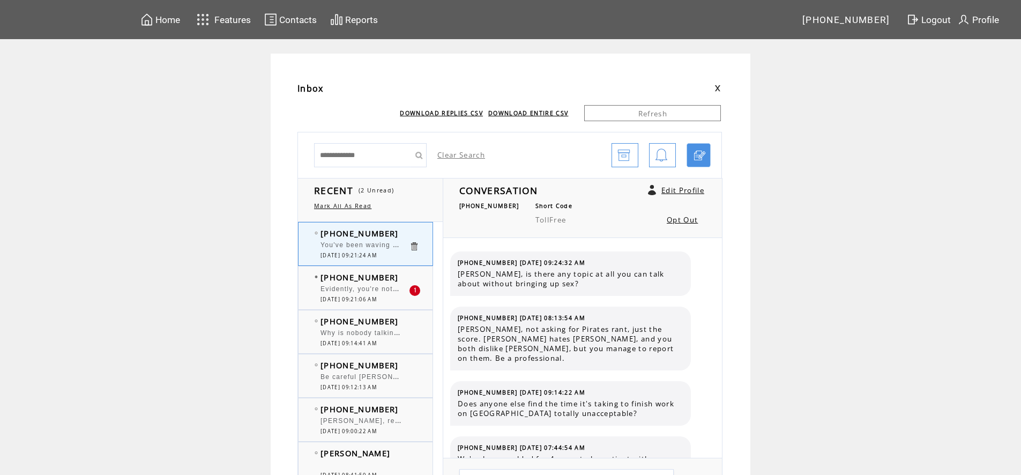
scroll to position [887, 0]
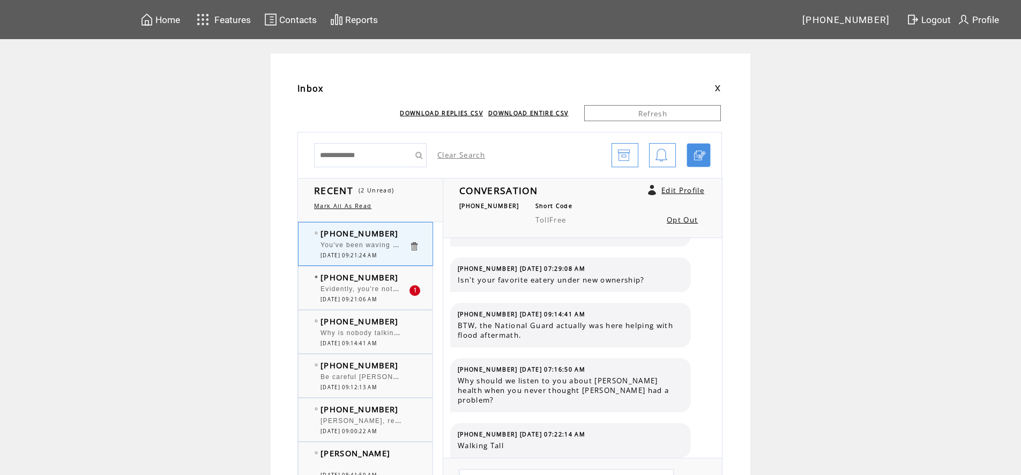
click at [375, 288] on span "Evidently, you're not getting the correct text message. I'm just curious how ma…" at bounding box center [736, 287] width 831 height 11
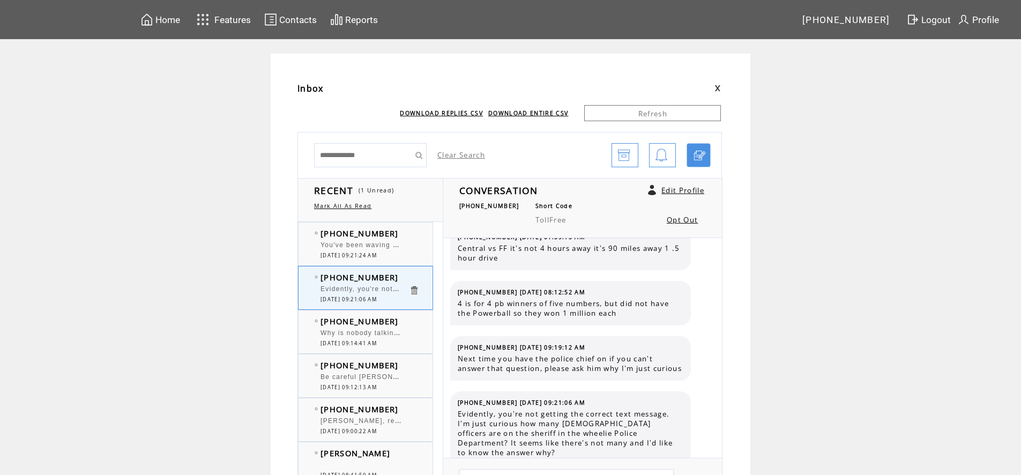
click at [384, 244] on span "You've been waving around wild [PERSON_NAME] rumor for days. Stop acting so san…" at bounding box center [492, 244] width 343 height 11
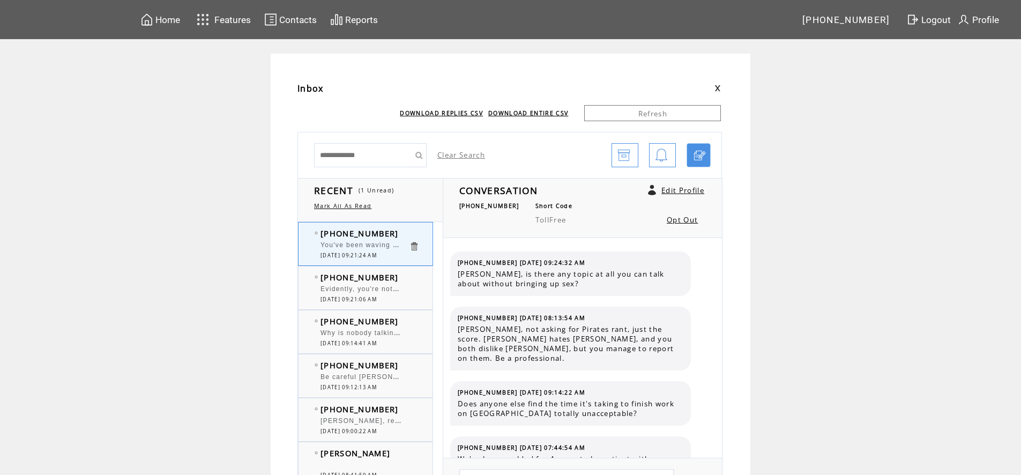
scroll to position [887, 0]
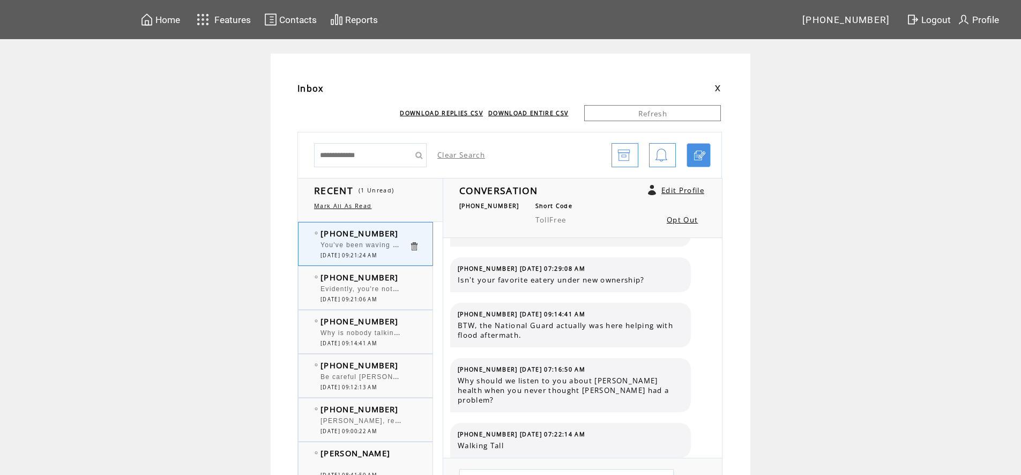
click at [384, 292] on span "Evidently, you're not getting the correct text message. I'm just curious how ma…" at bounding box center [736, 287] width 831 height 11
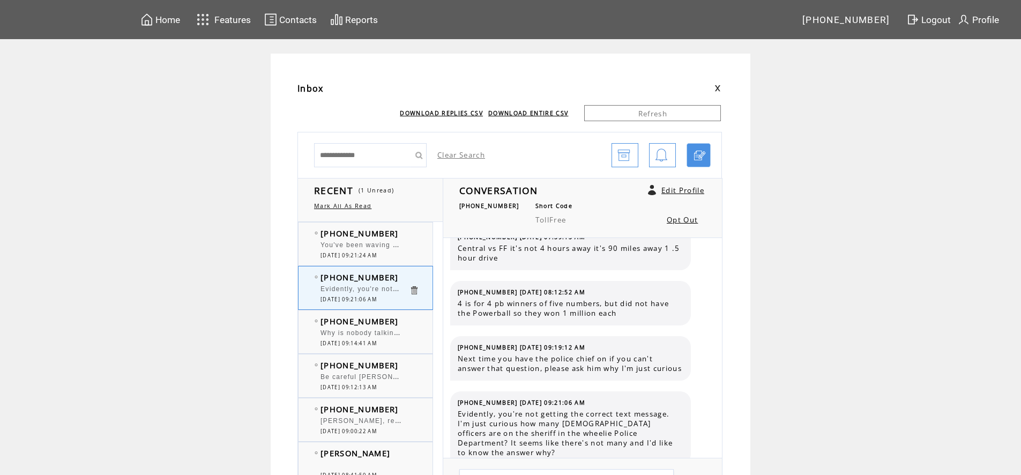
scroll to position [768, 0]
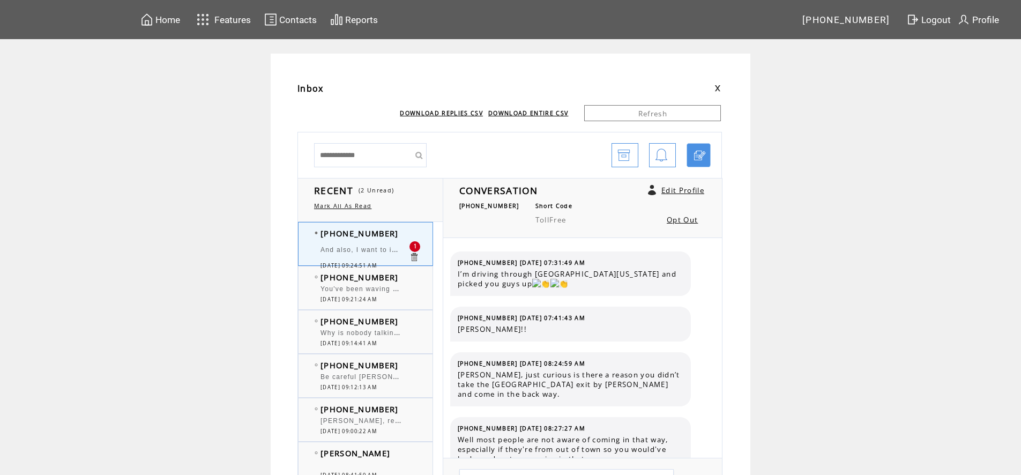
scroll to position [768, 0]
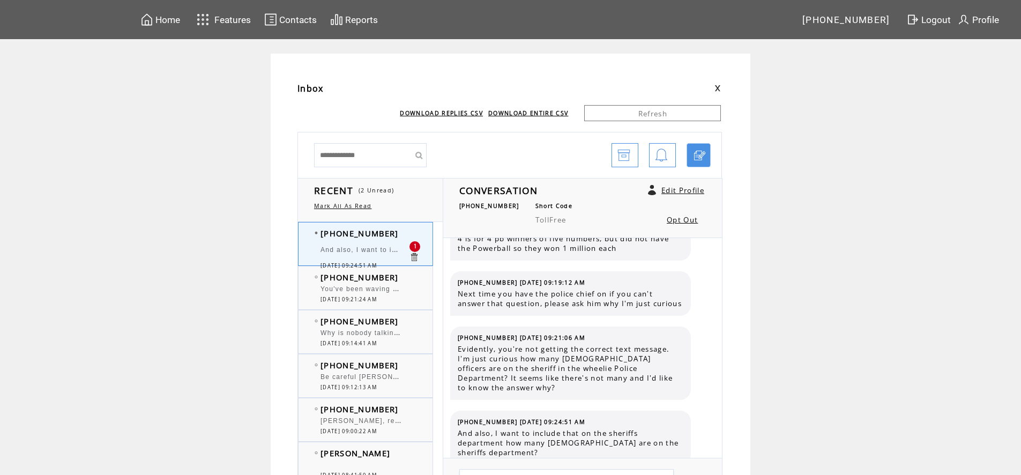
click at [368, 250] on span "And also, I want to include that on the sheriffs department how many [DEMOGRAPH…" at bounding box center [543, 248] width 445 height 11
click at [373, 296] on span "[DATE] 09:21:24 AM" at bounding box center [349, 299] width 56 height 7
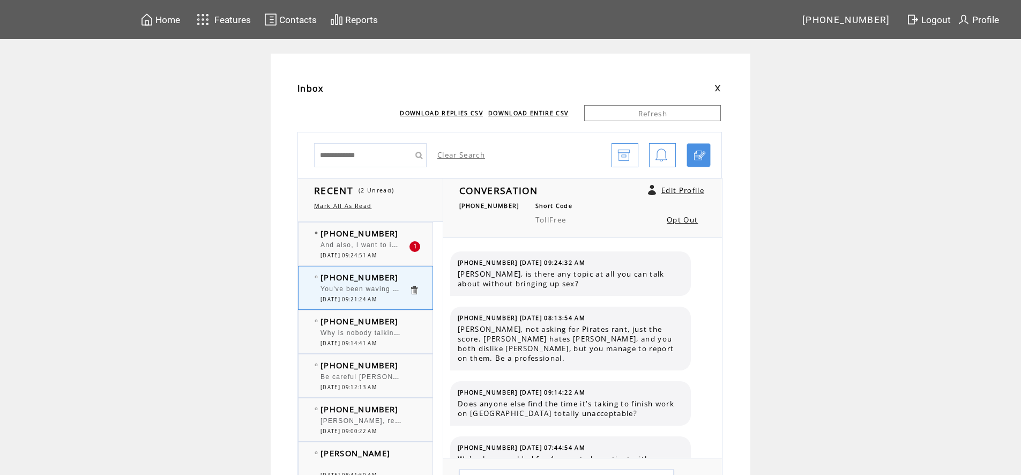
scroll to position [887, 0]
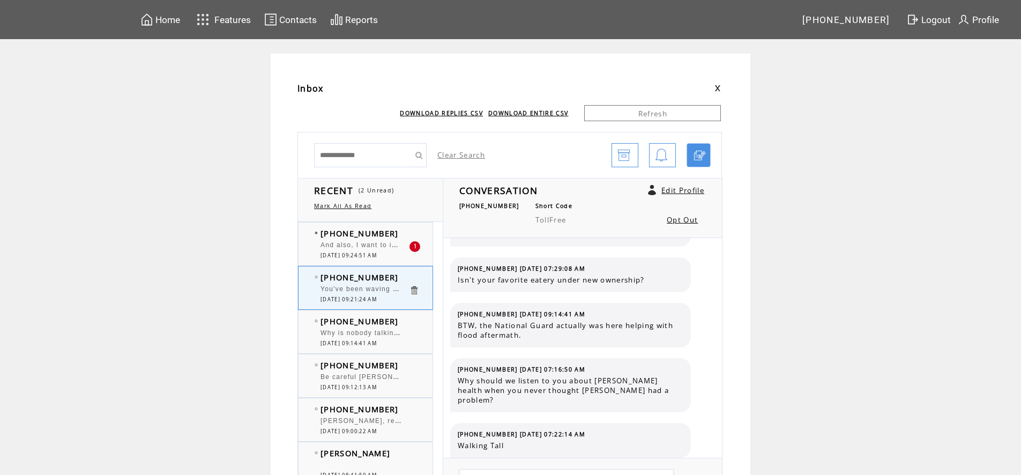
click at [383, 251] on div "And also, I want to include that on the sheriffs department how many [DEMOGRAPH…" at bounding box center [365, 246] width 88 height 11
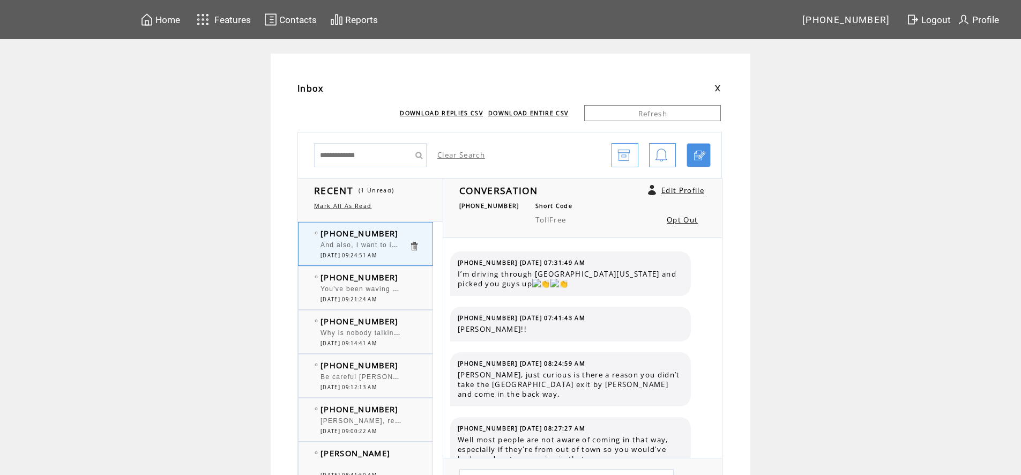
scroll to position [843, 0]
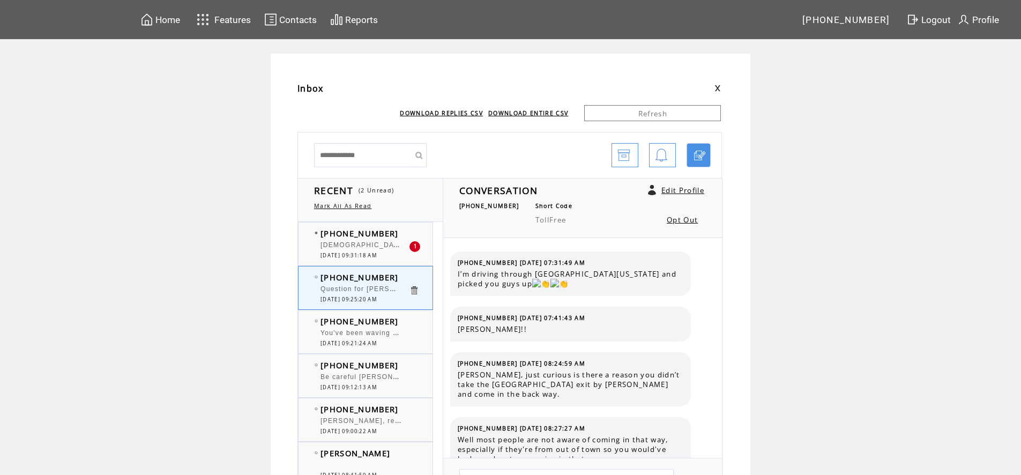
scroll to position [843, 0]
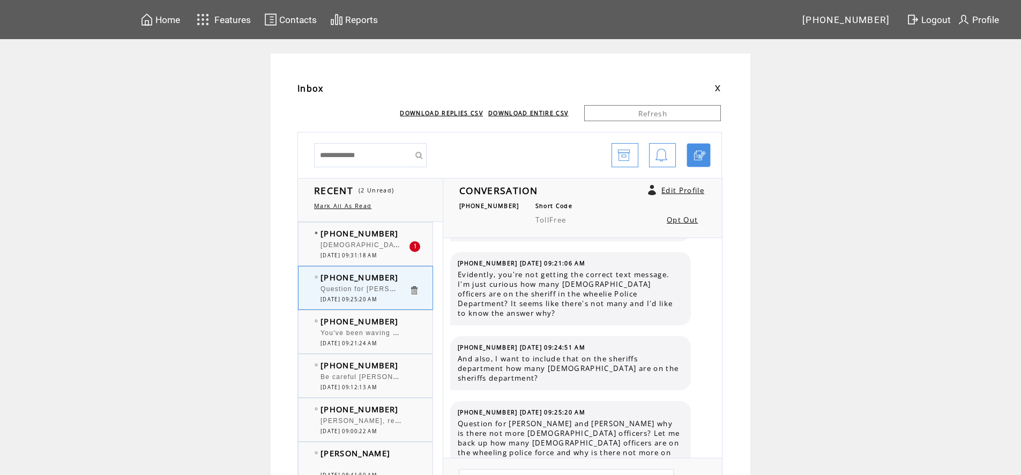
click at [364, 251] on div "[DEMOGRAPHIC_DATA] couple. [PERSON_NAME][GEOGRAPHIC_DATA] near [GEOGRAPHIC_DATA…" at bounding box center [365, 246] width 88 height 11
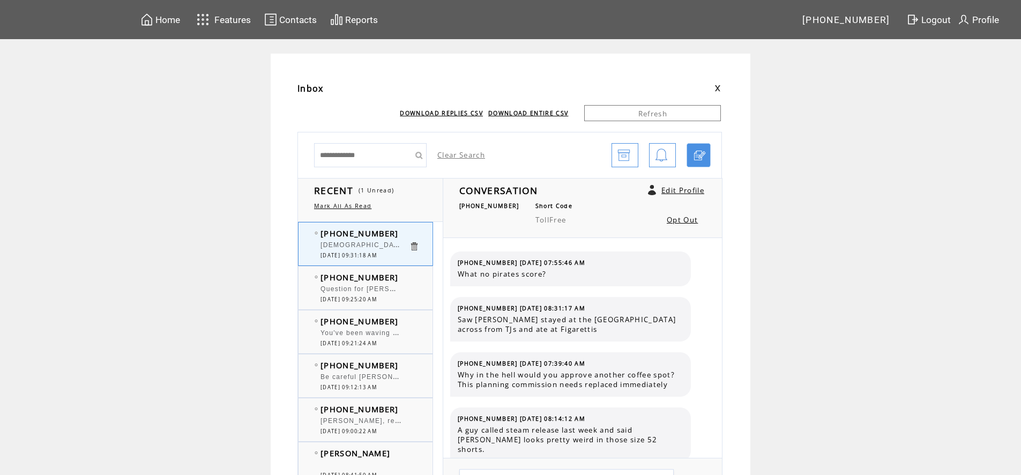
scroll to position [292, 0]
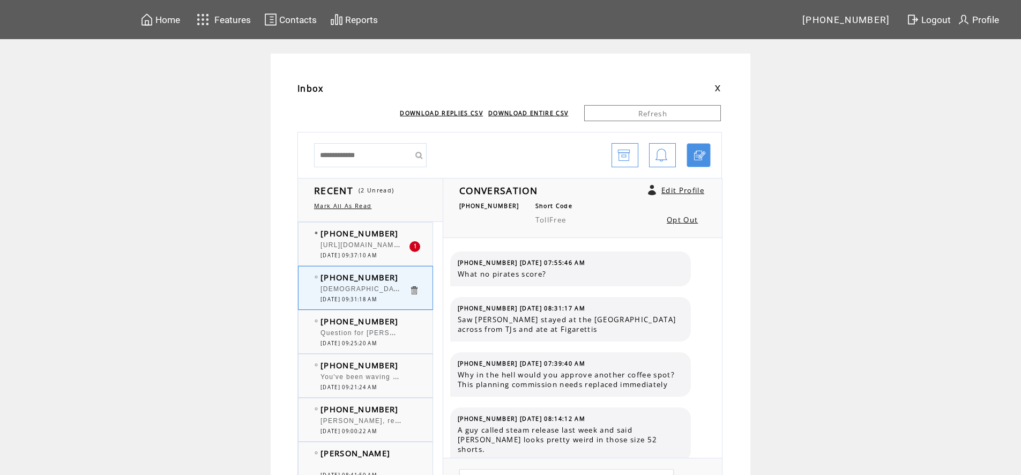
scroll to position [292, 0]
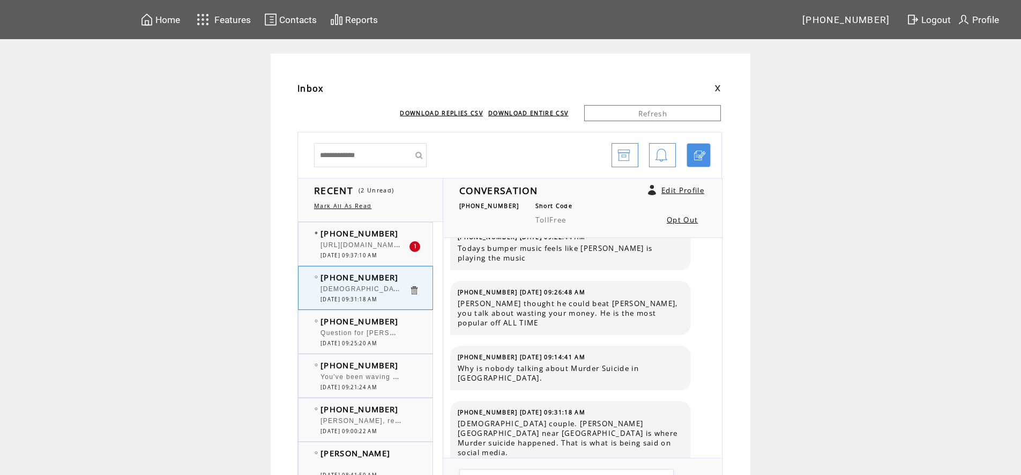
click at [368, 248] on span "[URL][DOMAIN_NAME]" at bounding box center [361, 244] width 81 height 11
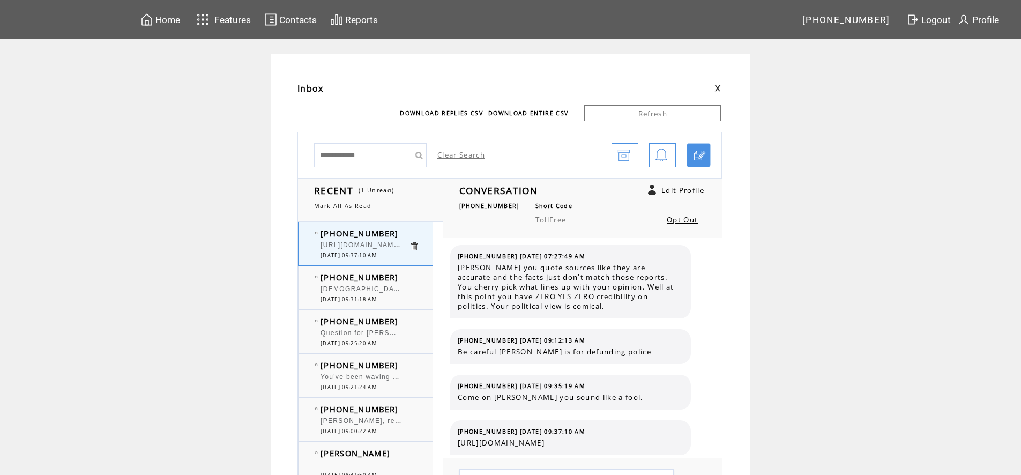
scroll to position [3332, 0]
click at [388, 337] on div "Question for [PERSON_NAME] and [PERSON_NAME] why is there not more [DEMOGRAPHIC…" at bounding box center [365, 334] width 88 height 11
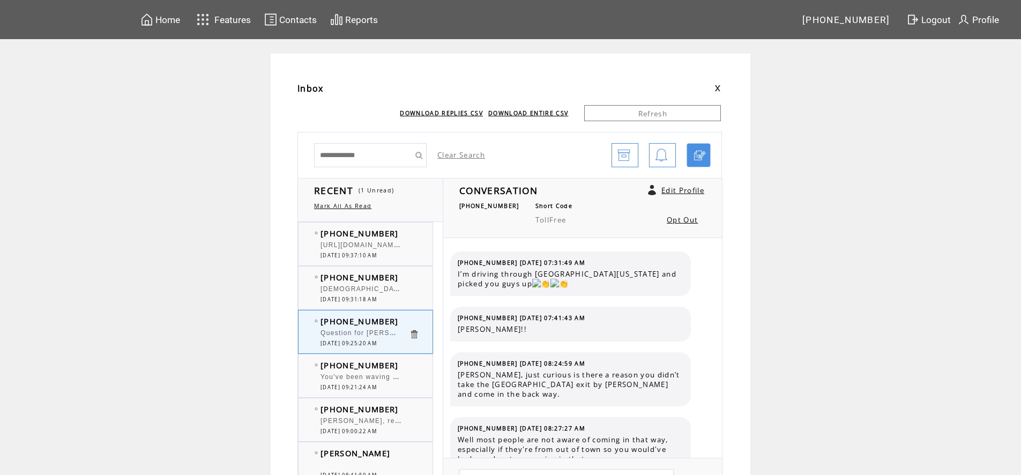
scroll to position [843, 0]
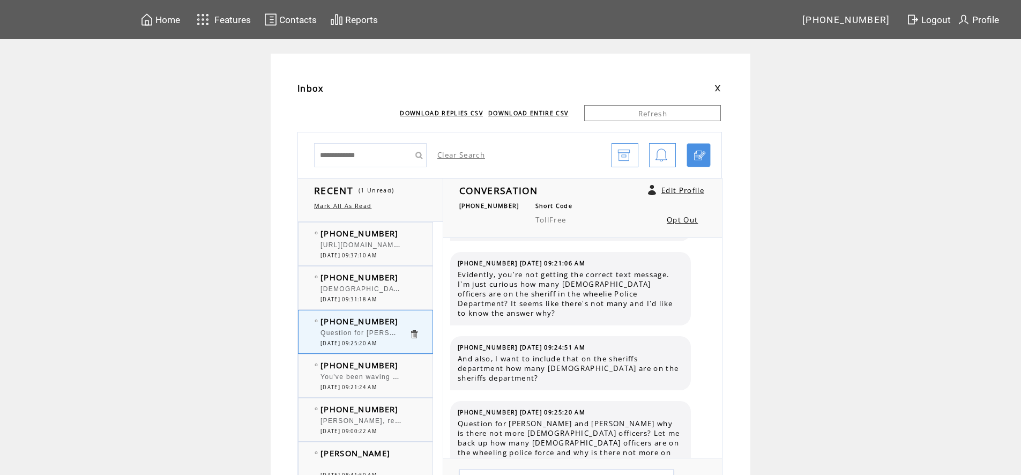
click at [361, 383] on div "You've been waving around wild [PERSON_NAME] rumor for days. Stop acting so san…" at bounding box center [365, 378] width 88 height 11
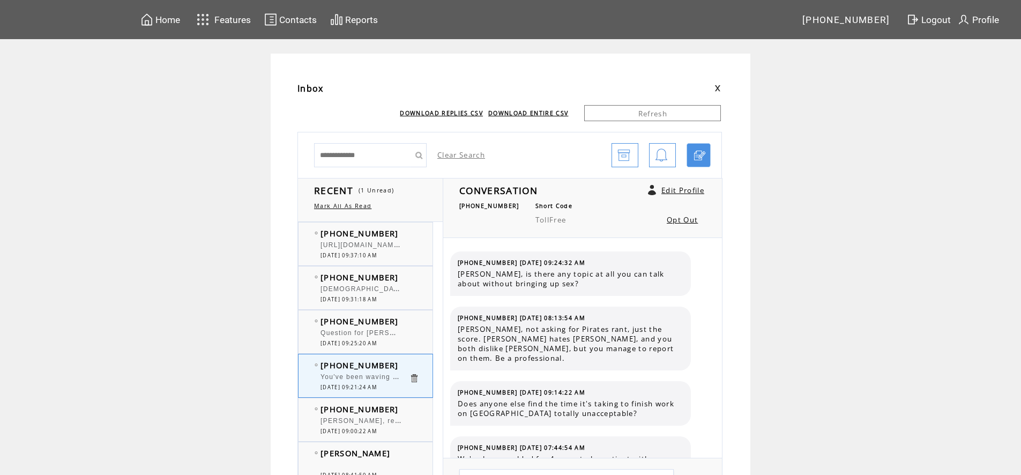
scroll to position [887, 0]
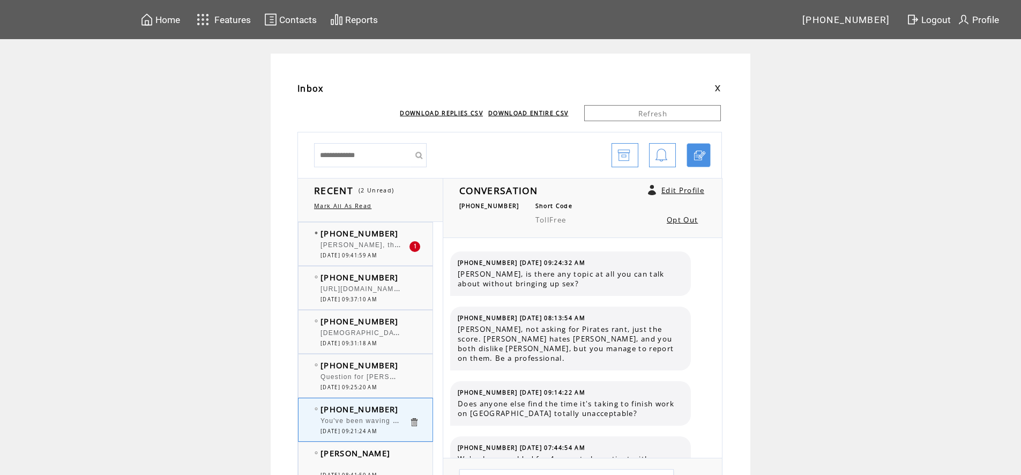
scroll to position [887, 0]
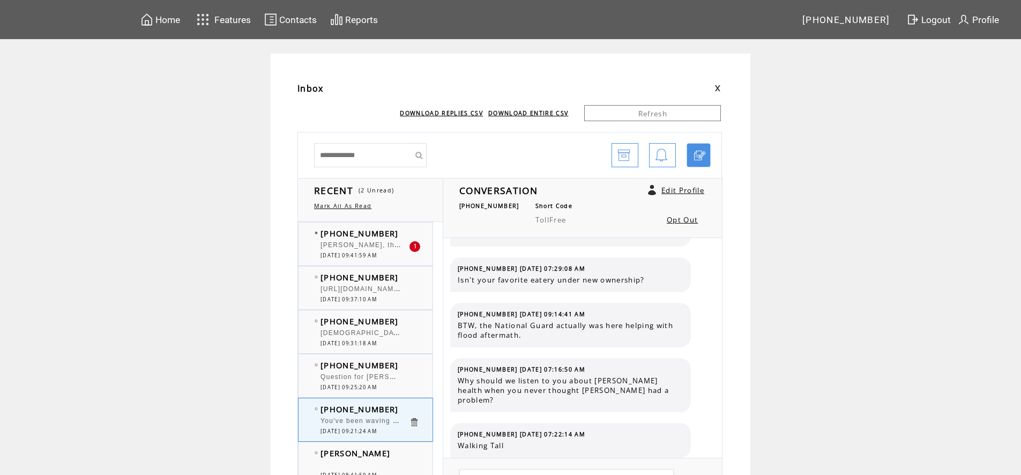
click at [377, 255] on span "09/04/2025 09:41:59 AM" at bounding box center [349, 255] width 56 height 7
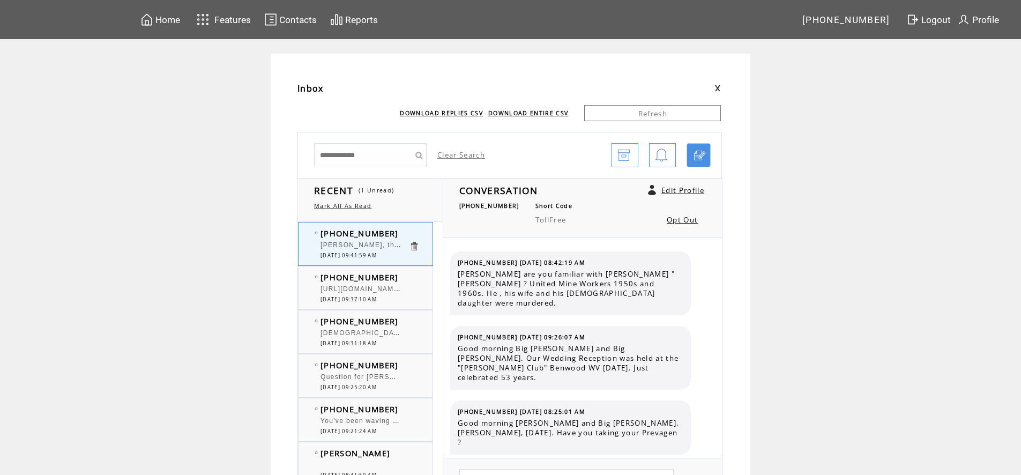
scroll to position [3458, 0]
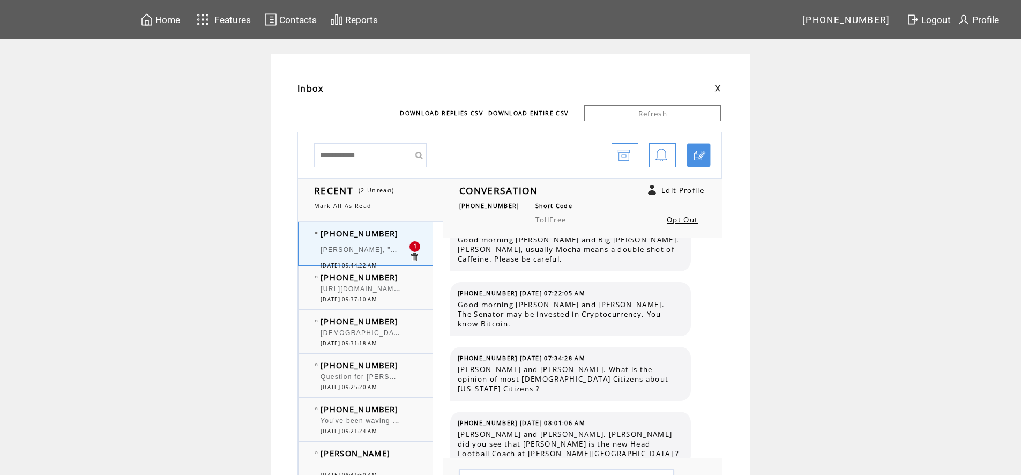
click at [388, 255] on div "[PERSON_NAME], "UNION GRILL" at bounding box center [365, 251] width 88 height 11
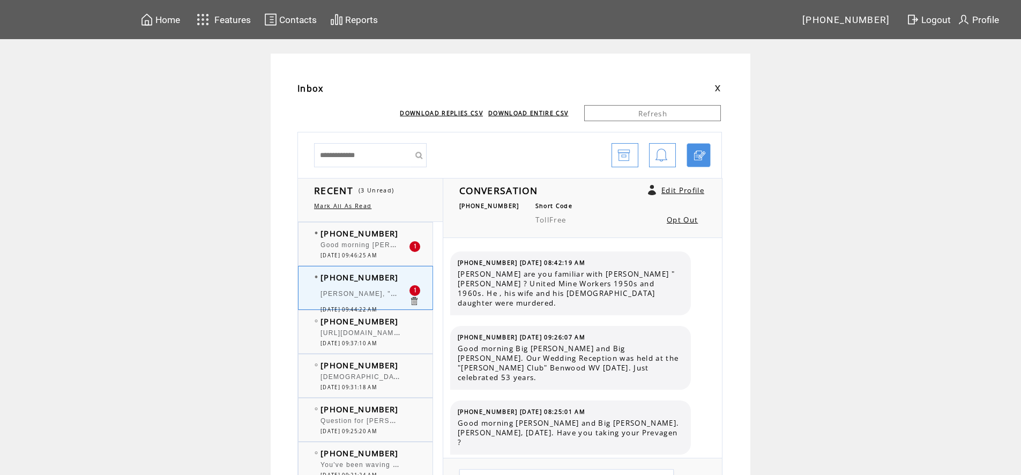
scroll to position [3504, 0]
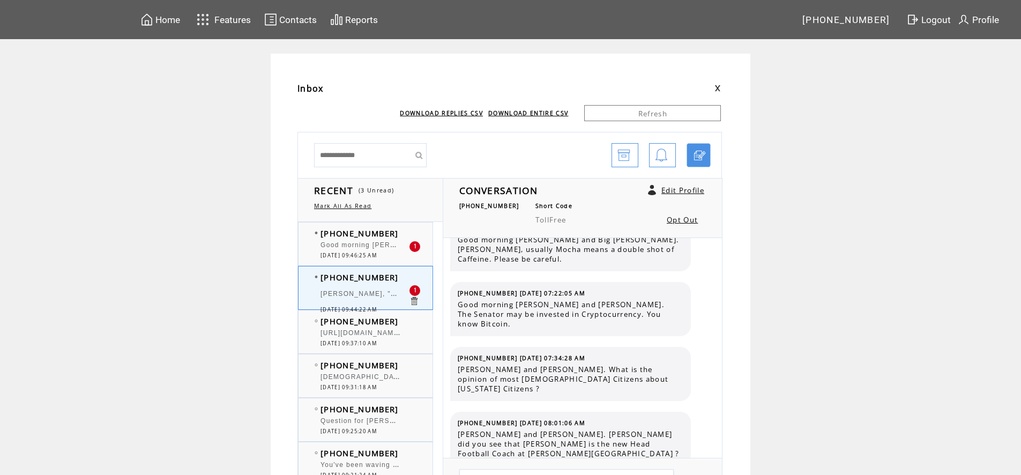
click at [354, 291] on span "Howard, "UNION GRILL" at bounding box center [380, 292] width 119 height 11
click at [376, 332] on span "[URL][DOMAIN_NAME]" at bounding box center [361, 331] width 81 height 11
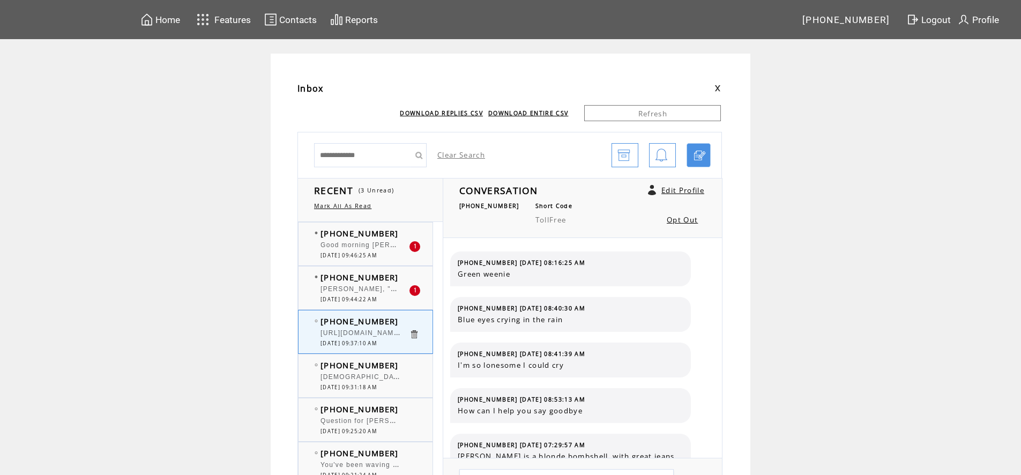
click at [377, 299] on span "[DATE] 09:44:22 AM" at bounding box center [349, 299] width 56 height 7
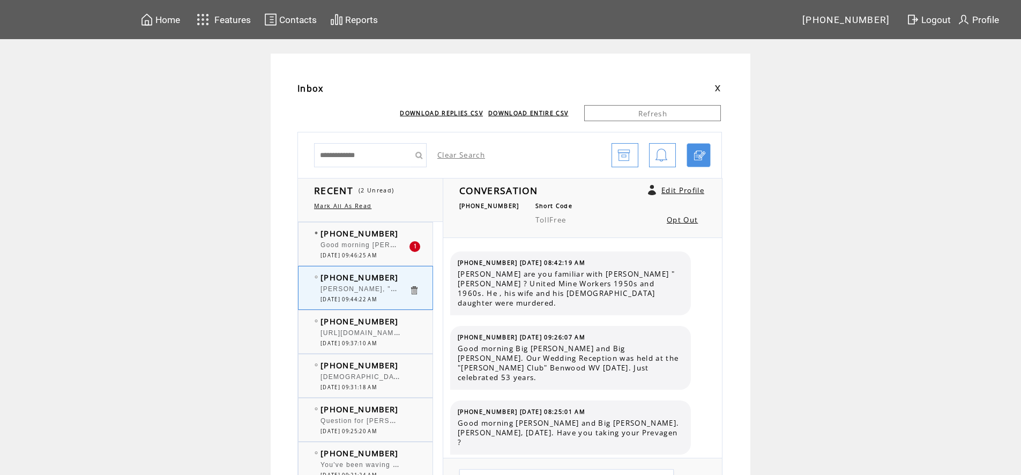
scroll to position [3504, 0]
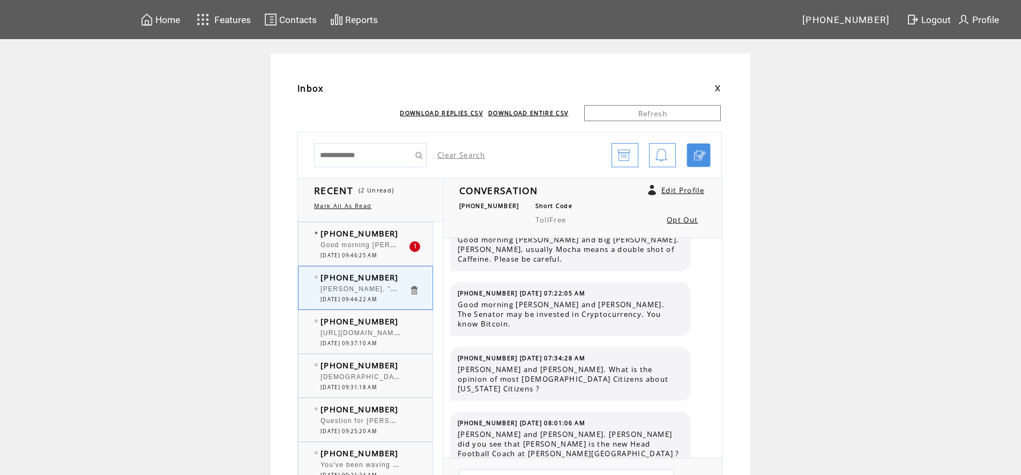
click at [377, 247] on span "Good morning [PERSON_NAME]. The part that hurts me at the dentist is the pain i…" at bounding box center [594, 244] width 546 height 11
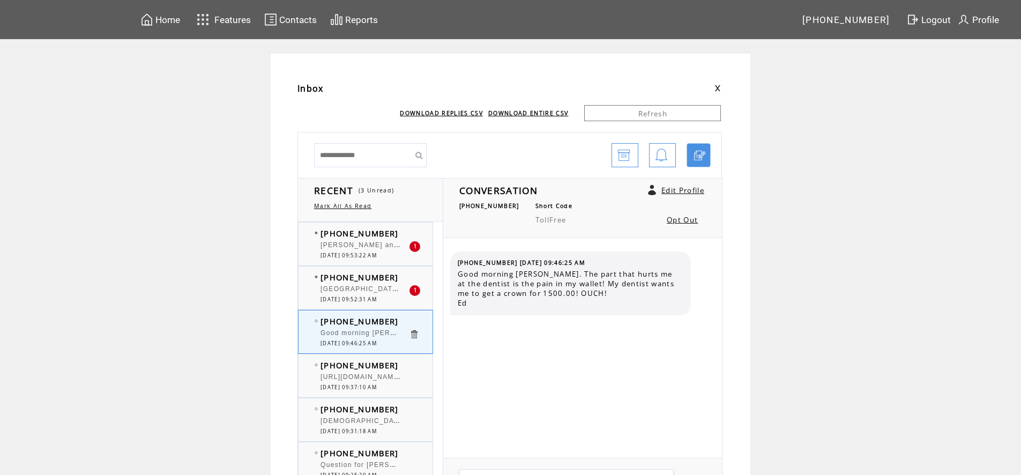
click at [392, 294] on div "[GEOGRAPHIC_DATA] in [GEOGRAPHIC_DATA] is great they have a dinner special. And…" at bounding box center [365, 290] width 88 height 11
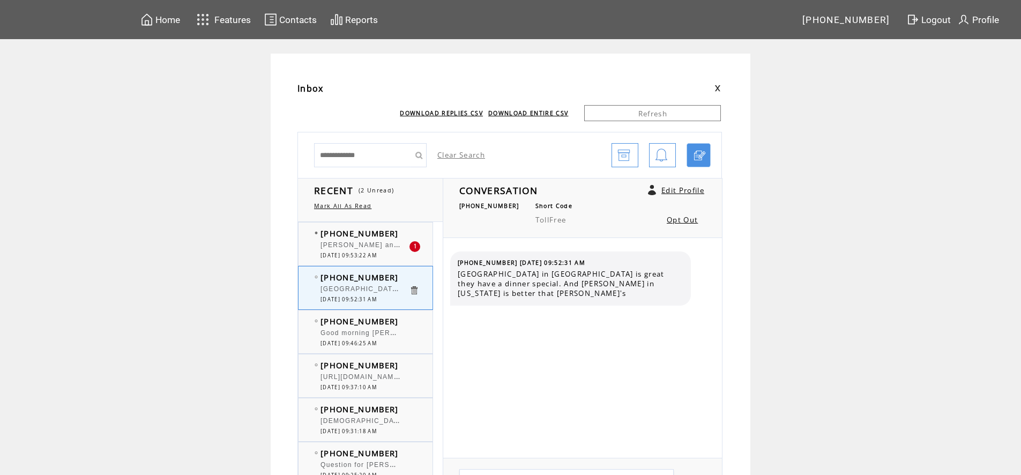
click at [382, 244] on span "[PERSON_NAME] and [PERSON_NAME]. [MEDICAL_DATA]" at bounding box center [425, 244] width 209 height 11
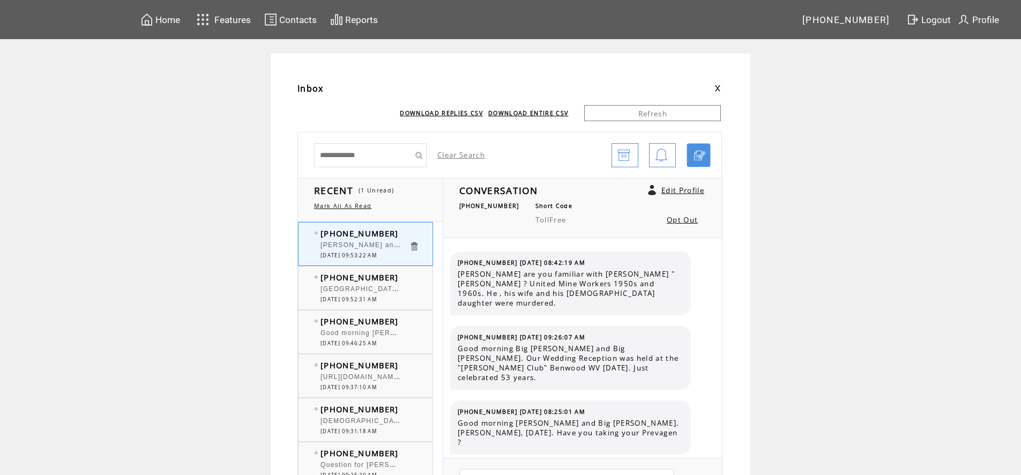
scroll to position [3549, 0]
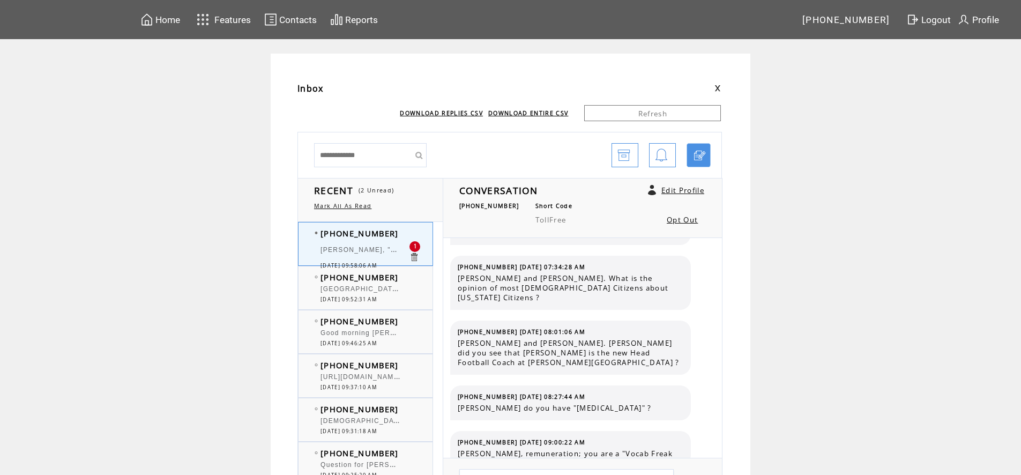
click at [386, 250] on span "[PERSON_NAME], "MAGIC MUSHROOMS" "[MEDICAL_DATA]" at bounding box center [430, 248] width 218 height 11
click at [373, 284] on div at bounding box center [365, 283] width 88 height 3
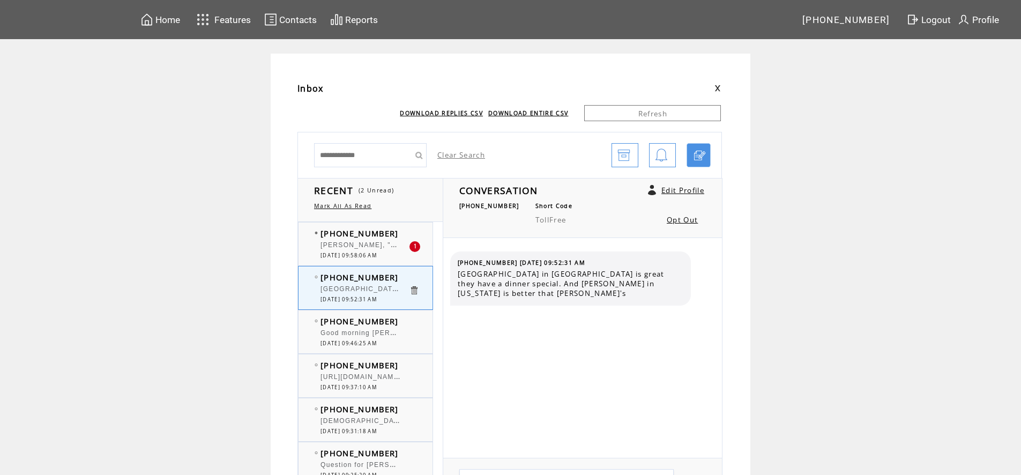
click at [375, 338] on div "Good morning [PERSON_NAME]. The part that hurts me at the dentist is the pain i…" at bounding box center [365, 334] width 88 height 11
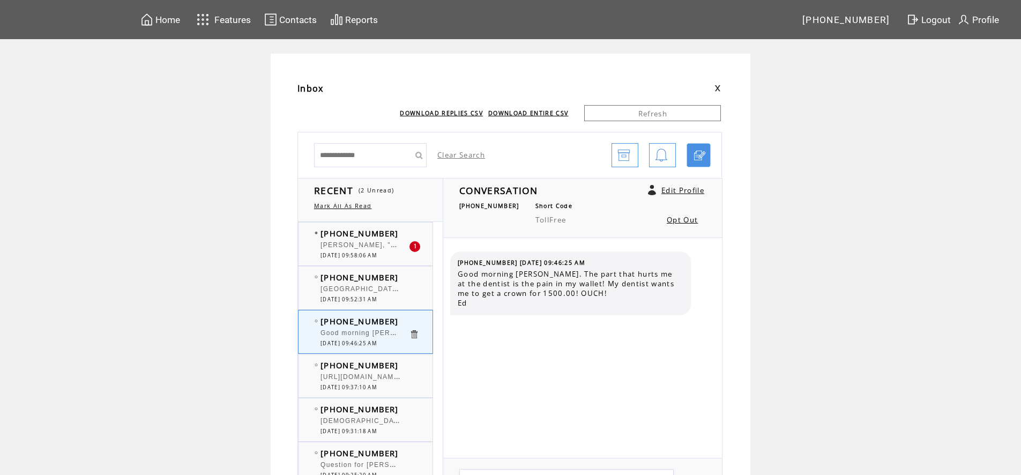
click at [398, 244] on span "[PERSON_NAME], "MAGIC MUSHROOMS" "[MEDICAL_DATA]" at bounding box center [430, 244] width 218 height 11
